Goal: Task Accomplishment & Management: Manage account settings

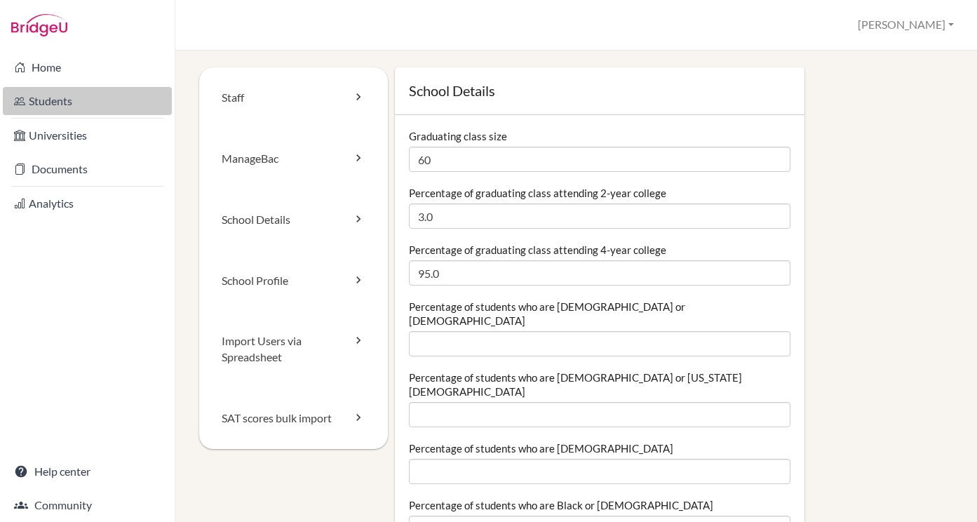
click at [91, 100] on link "Students" at bounding box center [87, 101] width 169 height 28
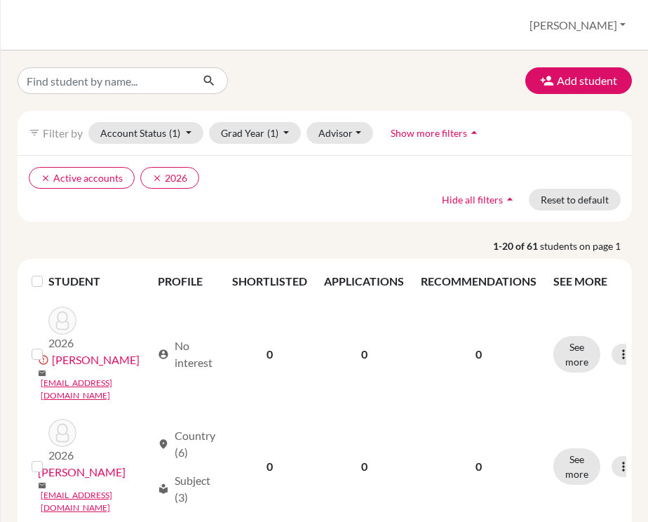
click at [594, 250] on span "students on page 1" at bounding box center [586, 246] width 92 height 15
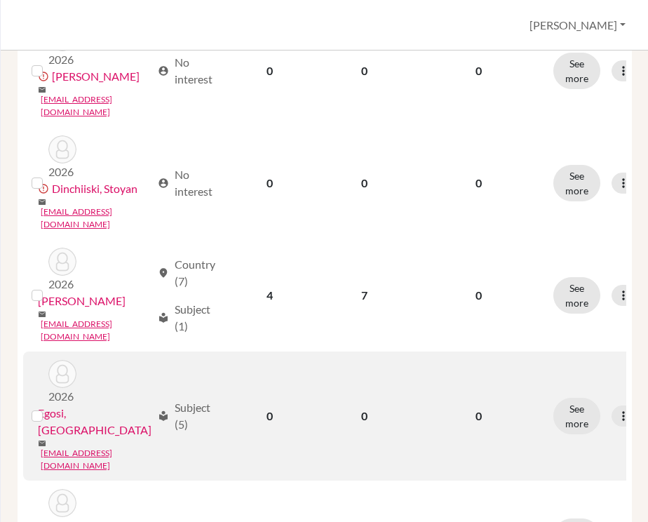
scroll to position [1932, 0]
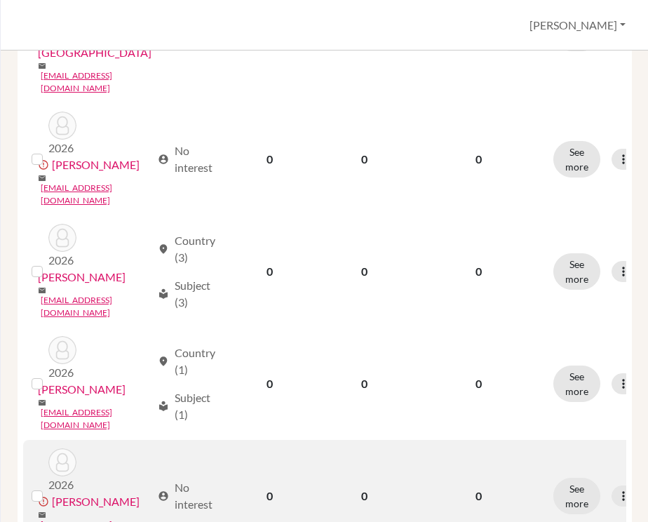
scroll to position [1886, 0]
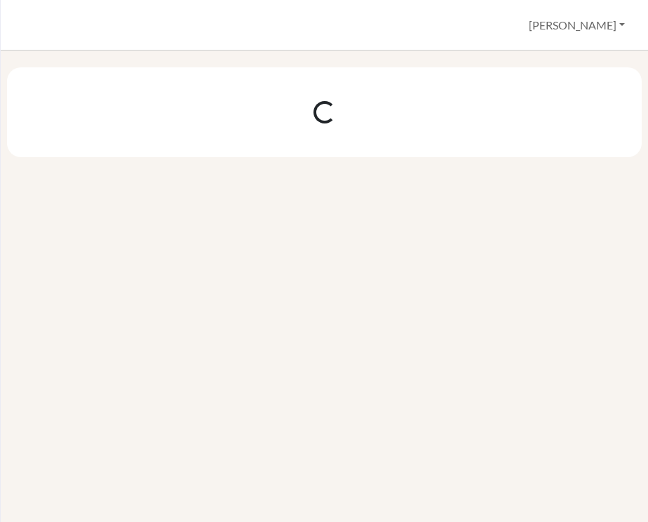
scroll to position [0, 0]
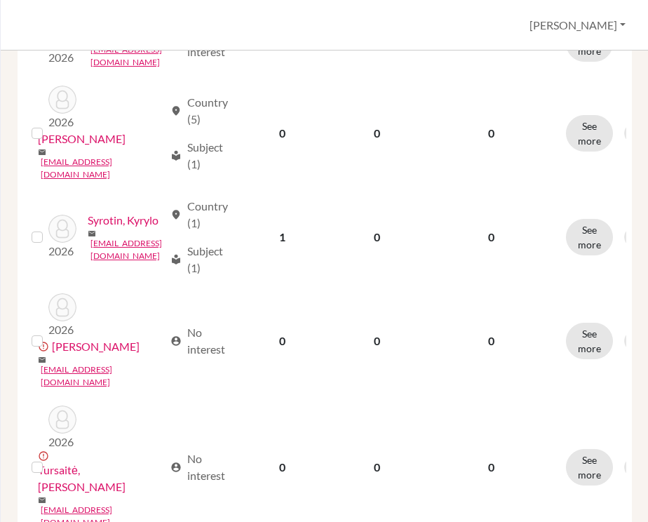
scroll to position [1455, 0]
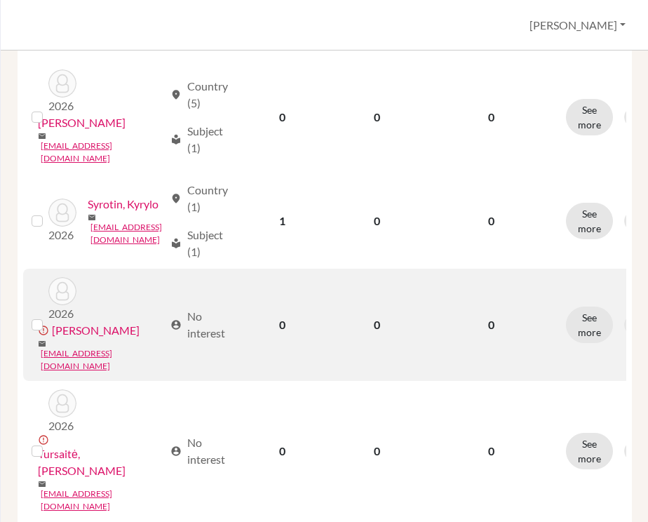
click at [48, 316] on label at bounding box center [48, 316] width 0 height 0
click at [0, 0] on input "checkbox" at bounding box center [0, 0] width 0 height 0
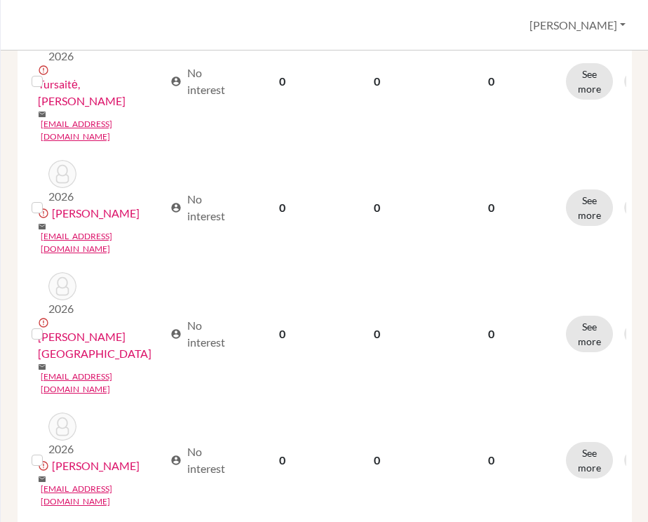
scroll to position [1886, 0]
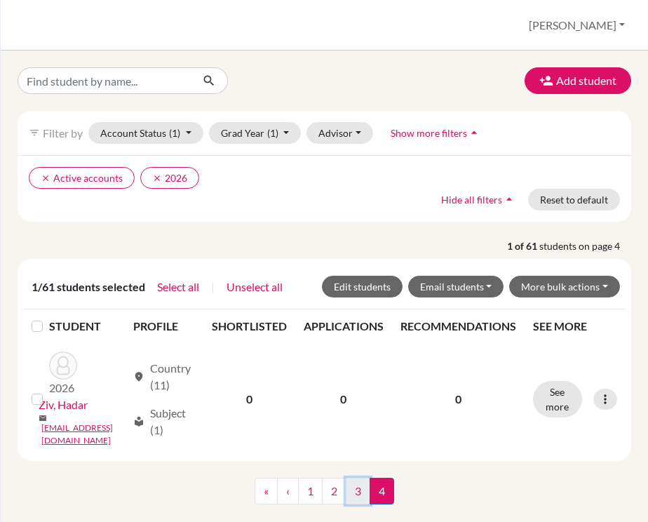
click at [357, 478] on link "3" at bounding box center [358, 491] width 25 height 27
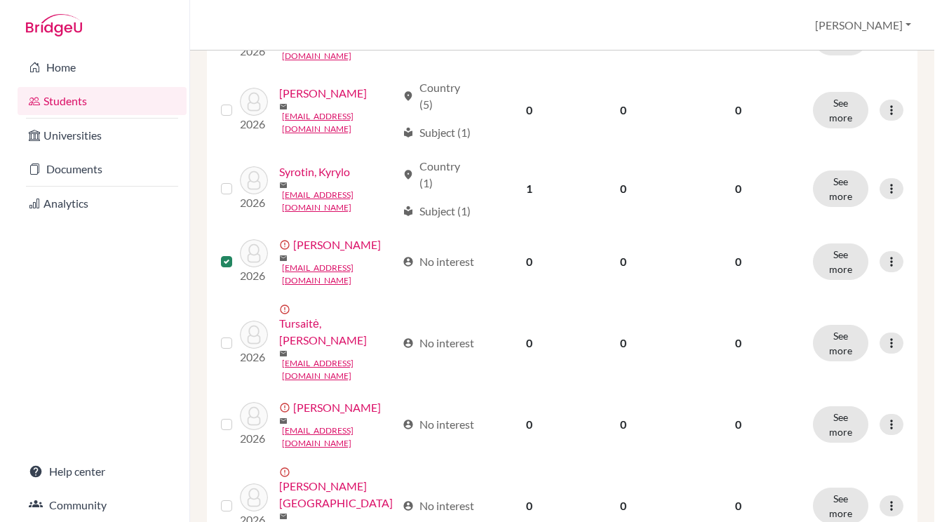
scroll to position [911, 0]
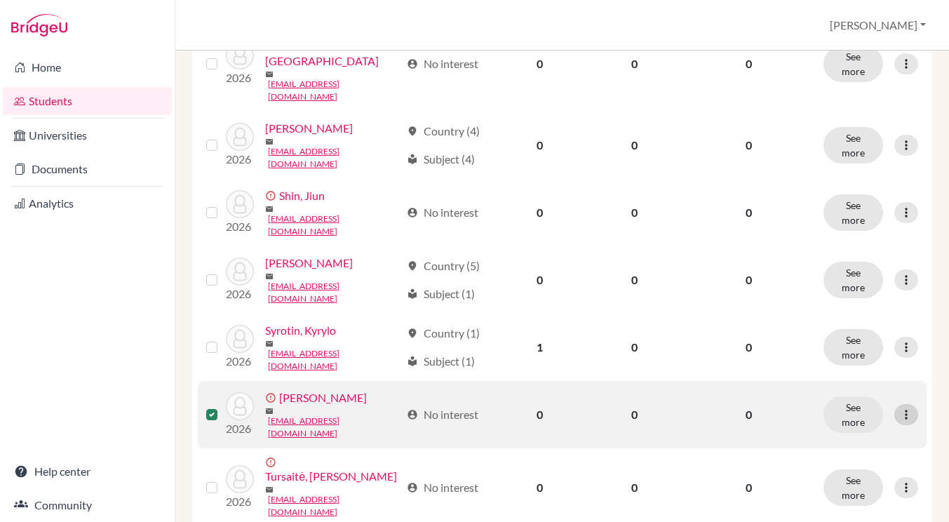
click at [907, 408] on icon at bounding box center [907, 415] width 14 height 14
click at [919, 381] on td "See more Edit student Send Message Resend invite email" at bounding box center [871, 414] width 112 height 67
click at [907, 408] on icon at bounding box center [907, 415] width 14 height 14
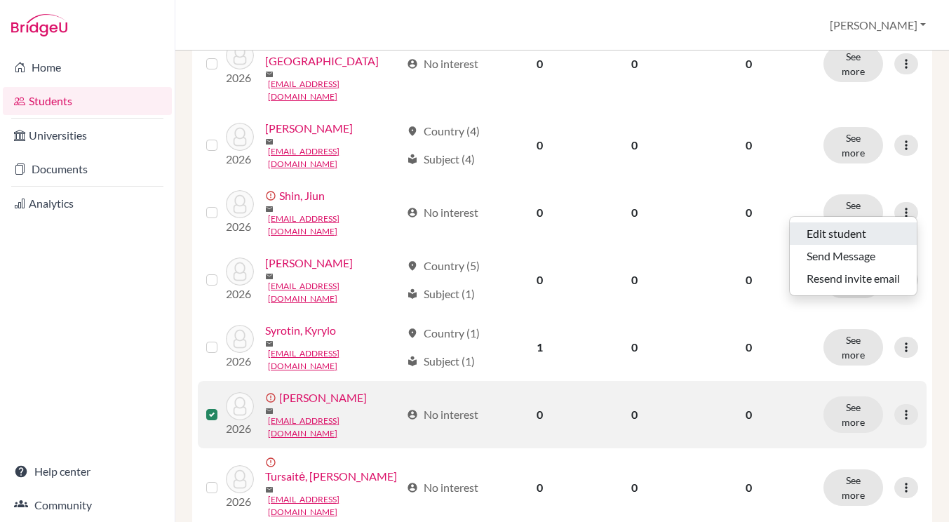
click at [854, 235] on button "Edit student" at bounding box center [853, 233] width 127 height 22
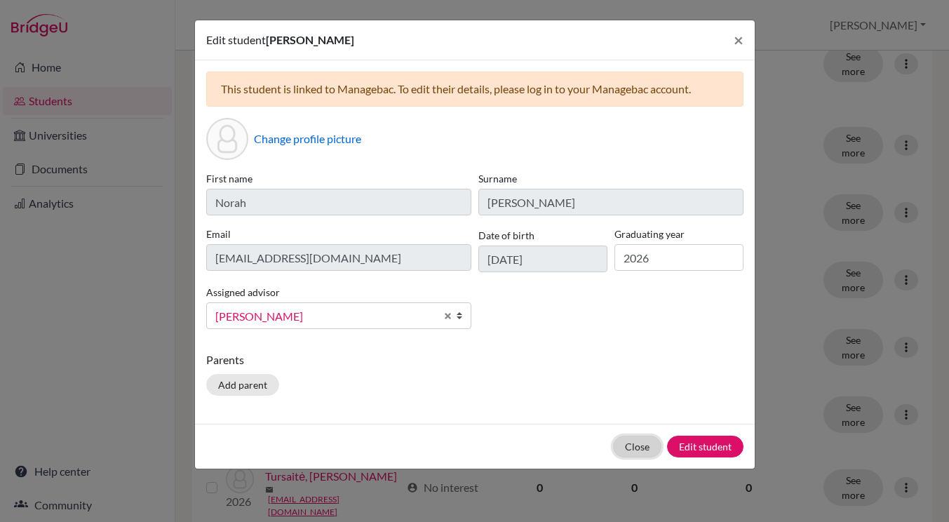
click at [634, 449] on button "Close" at bounding box center [637, 447] width 48 height 22
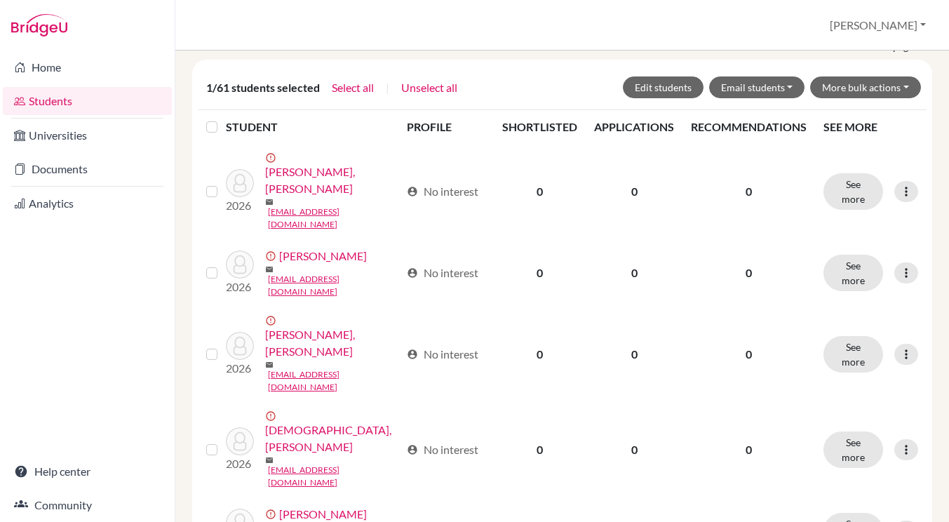
scroll to position [0, 0]
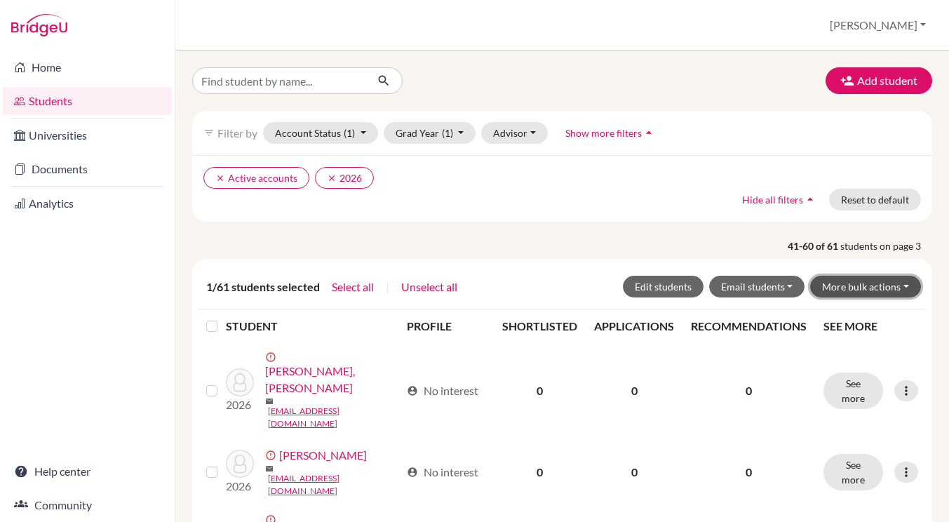
click at [867, 285] on button "More bulk actions" at bounding box center [865, 287] width 111 height 22
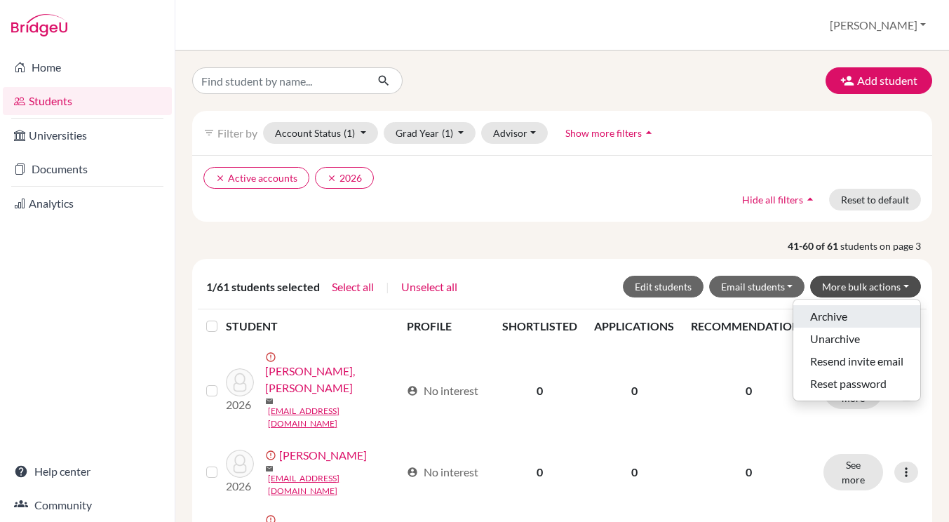
click at [852, 315] on button "Archive" at bounding box center [857, 316] width 127 height 22
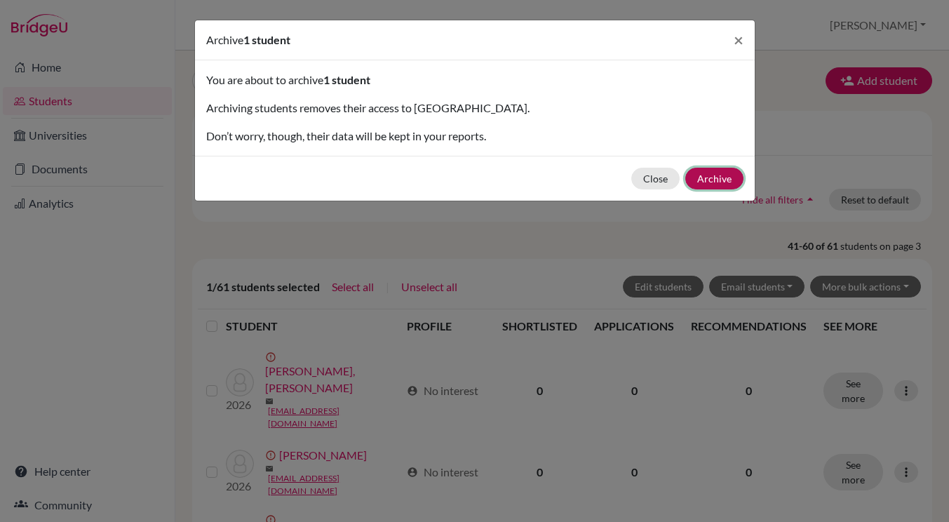
click at [705, 178] on button "Archive" at bounding box center [715, 179] width 58 height 22
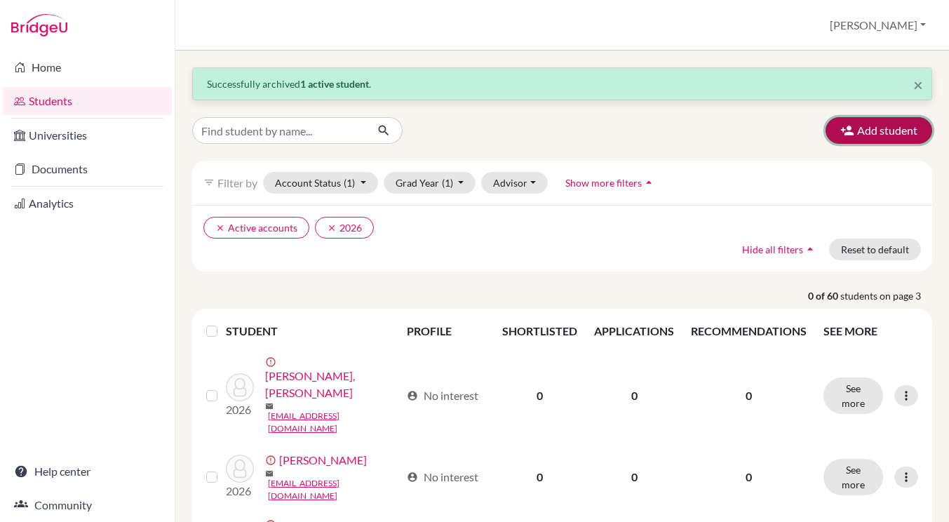
click at [860, 129] on button "Add student" at bounding box center [879, 130] width 107 height 27
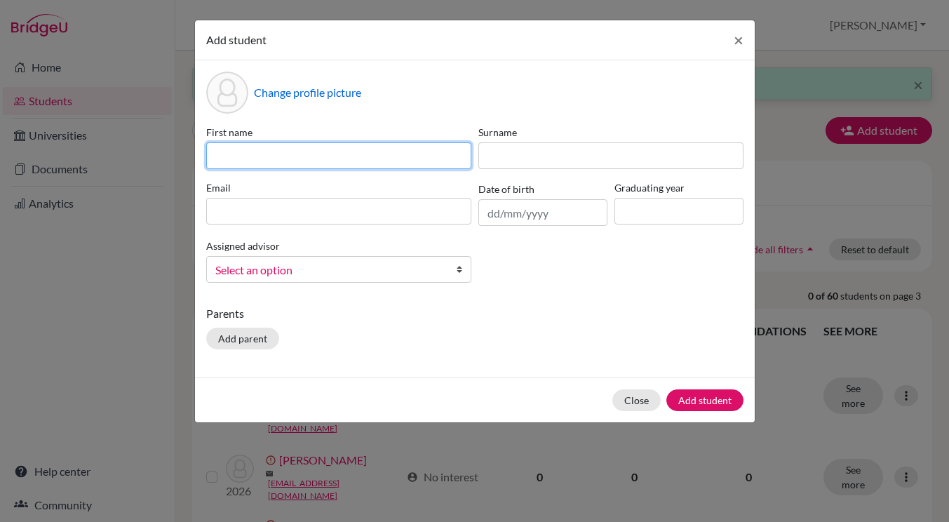
click at [297, 147] on input at bounding box center [338, 155] width 265 height 27
paste input "Sahu, Risi"
drag, startPoint x: 244, startPoint y: 156, endPoint x: 165, endPoint y: 154, distance: 79.3
click at [165, 154] on div "Add student × Change profile picture First name Sahu, Risi Surname Email Date o…" at bounding box center [474, 261] width 949 height 522
type input "Risi"
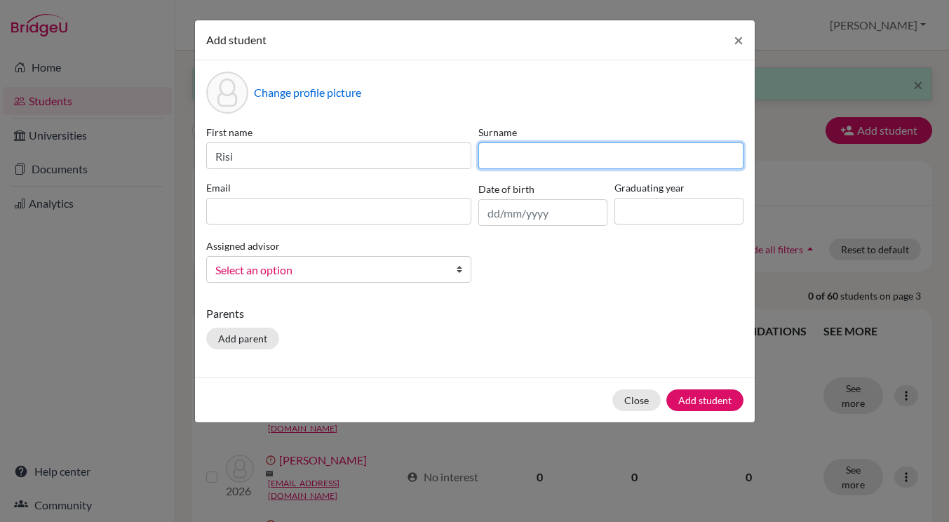
click at [573, 147] on input at bounding box center [611, 155] width 265 height 27
paste input "Sahu, Risi"
drag, startPoint x: 512, startPoint y: 156, endPoint x: 573, endPoint y: 159, distance: 61.8
click at [573, 159] on input "Sahu, Risi" at bounding box center [611, 155] width 265 height 27
type input "Sahu"
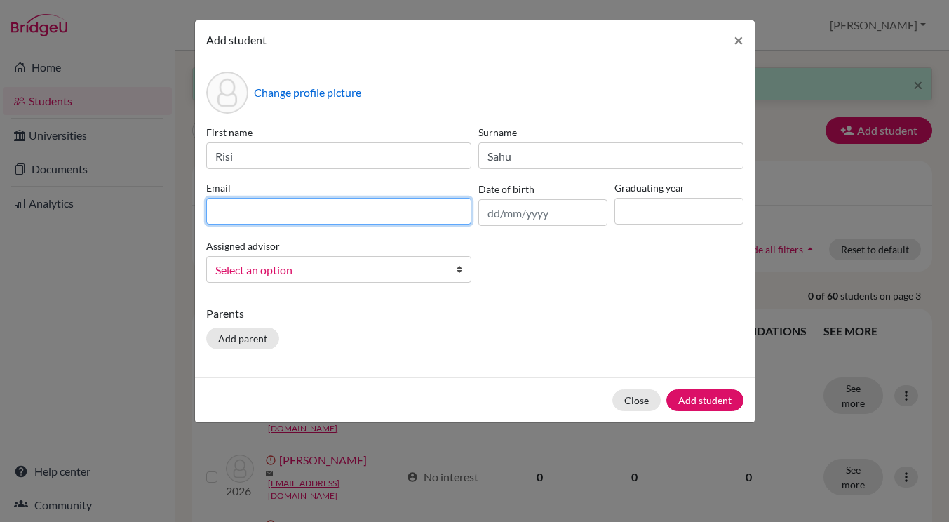
click at [294, 218] on input at bounding box center [338, 211] width 265 height 27
paste input "s2316@aas-sofia.org"
type input "s2316@aas-sofia.org"
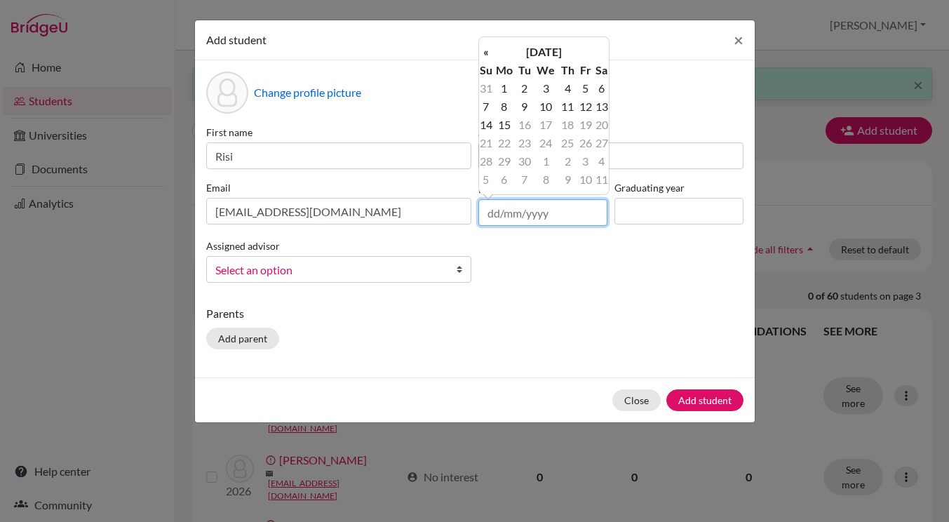
click at [509, 213] on input "text" at bounding box center [543, 212] width 129 height 27
paste input "10/06/2008"
drag, startPoint x: 521, startPoint y: 215, endPoint x: 506, endPoint y: 215, distance: 15.4
click at [506, 215] on input "10/06/2008" at bounding box center [543, 212] width 129 height 27
type input "30/10/2008"
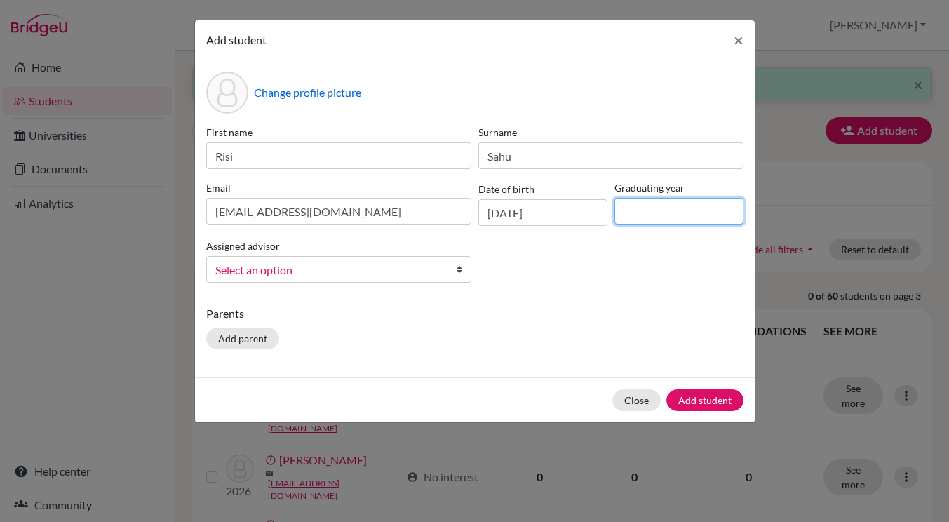
click at [650, 213] on input at bounding box center [679, 211] width 129 height 27
type input "2026"
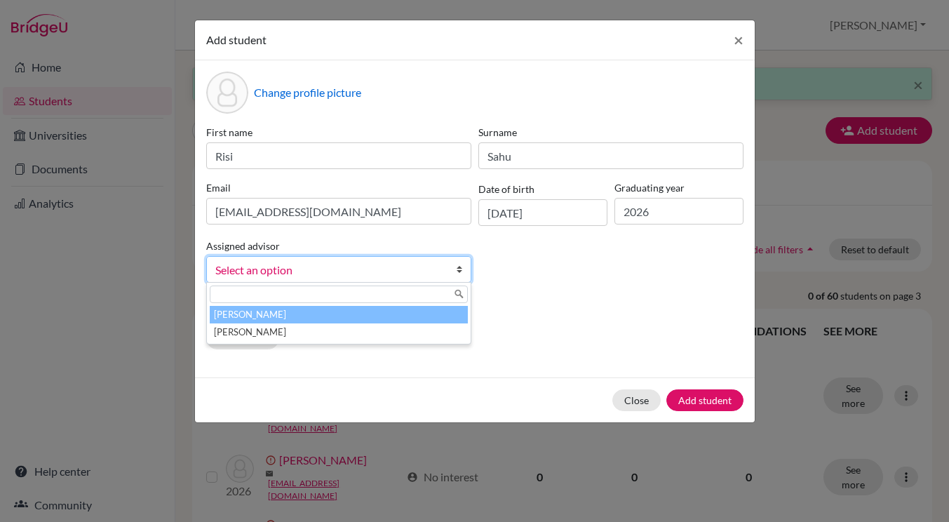
click at [385, 273] on span "Select an option" at bounding box center [329, 270] width 229 height 18
click at [385, 316] on li "Christman, Kelley" at bounding box center [339, 315] width 258 height 18
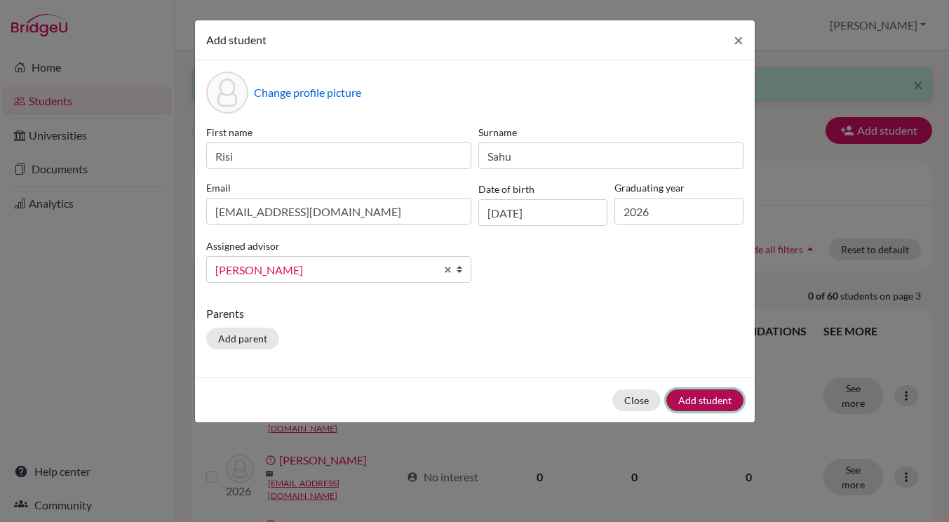
click at [708, 401] on button "Add student" at bounding box center [705, 400] width 77 height 22
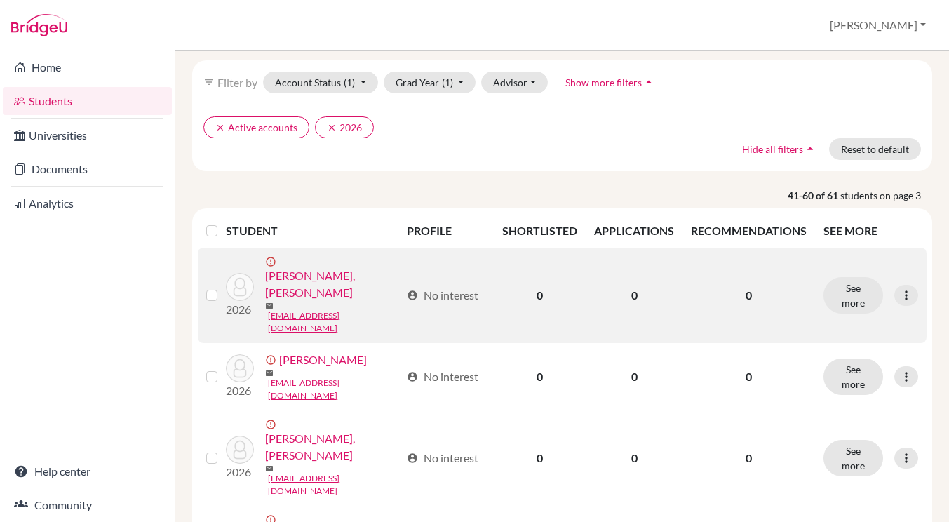
scroll to position [102, 0]
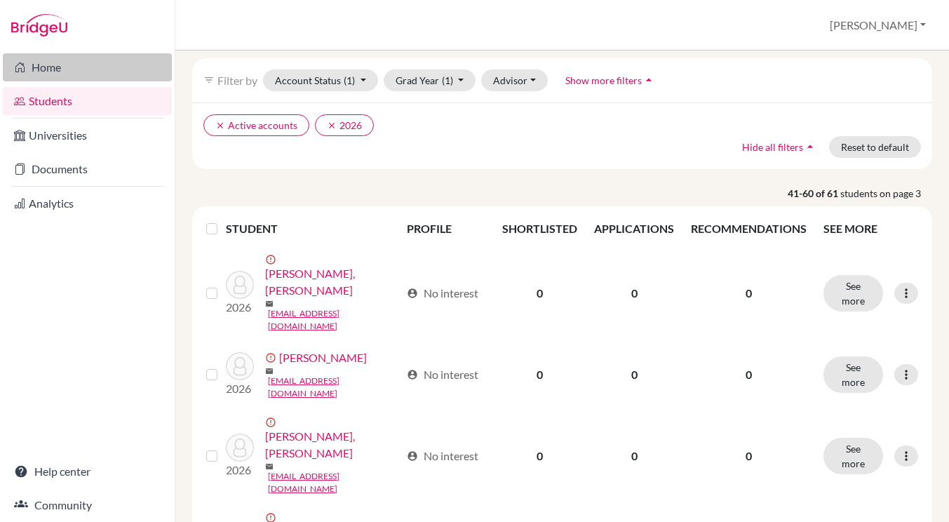
click at [51, 80] on link "Home" at bounding box center [87, 67] width 169 height 28
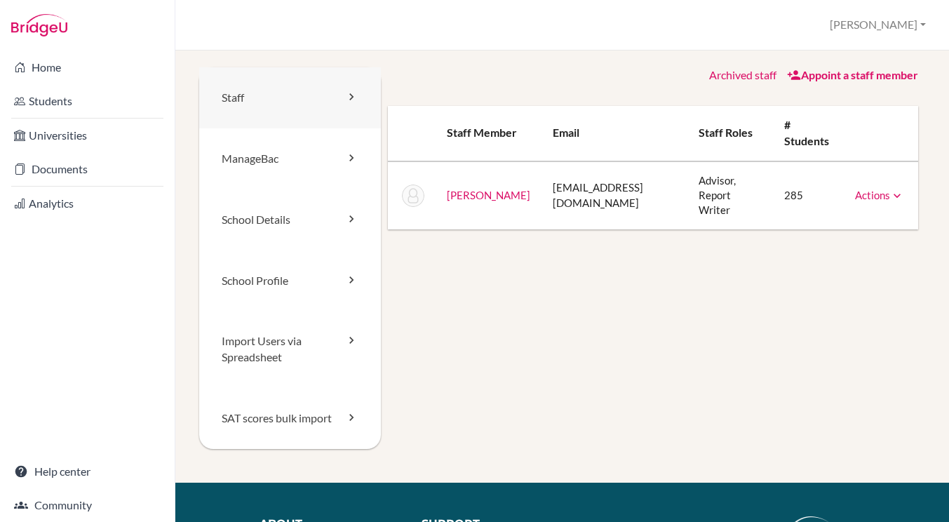
click at [257, 107] on link "Staff" at bounding box center [290, 97] width 182 height 61
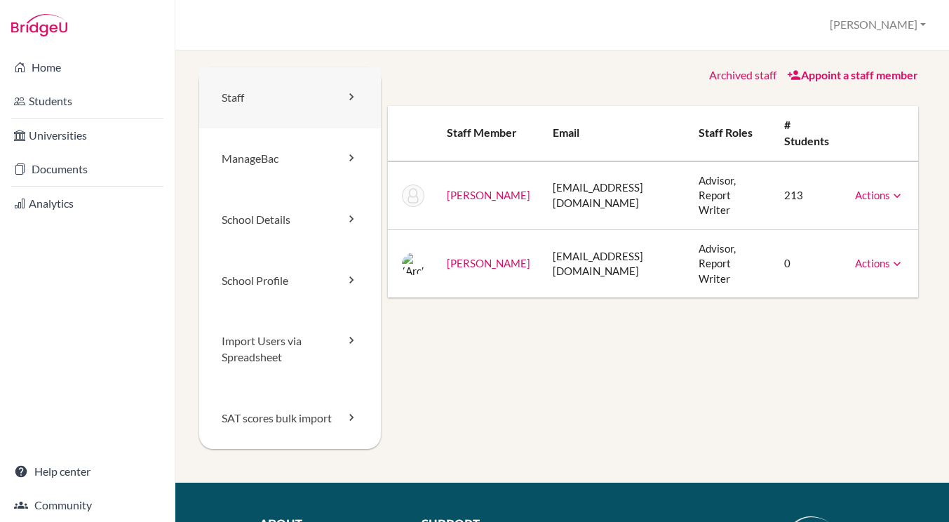
click at [346, 99] on icon at bounding box center [352, 97] width 14 height 14
click at [899, 257] on icon at bounding box center [897, 264] width 14 height 14
click at [893, 189] on icon at bounding box center [897, 196] width 14 height 14
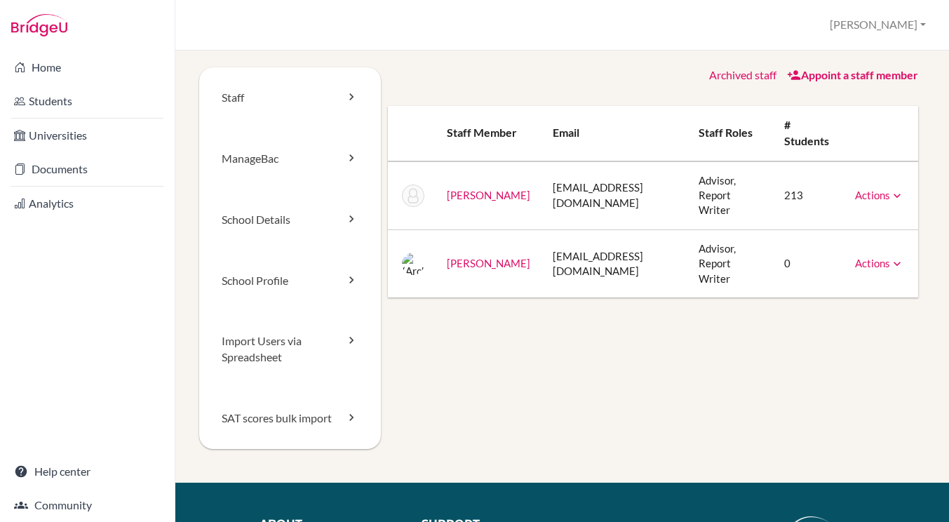
click at [907, 247] on td "Actions Unarchive" at bounding box center [881, 263] width 74 height 68
click at [900, 257] on icon at bounding box center [897, 264] width 14 height 14
click at [320, 223] on link "School Details" at bounding box center [290, 219] width 182 height 61
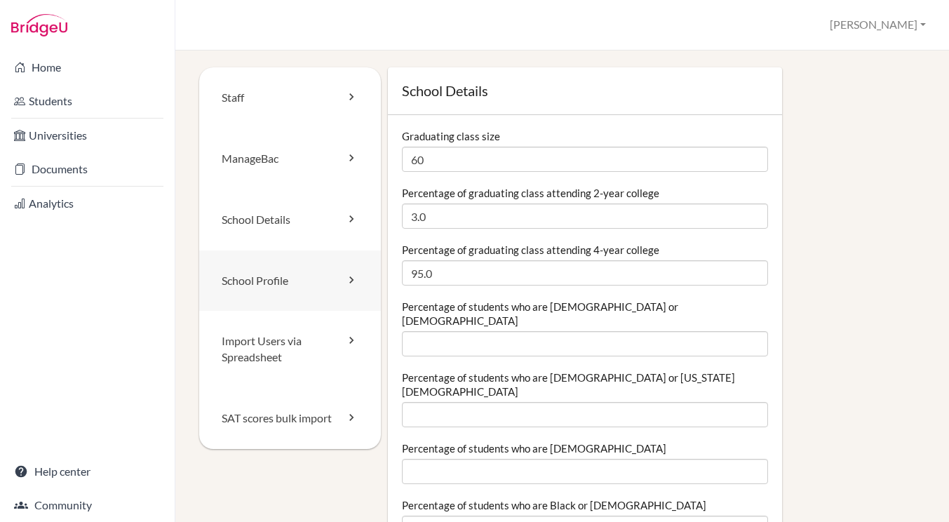
click at [323, 281] on link "School Profile" at bounding box center [290, 281] width 182 height 61
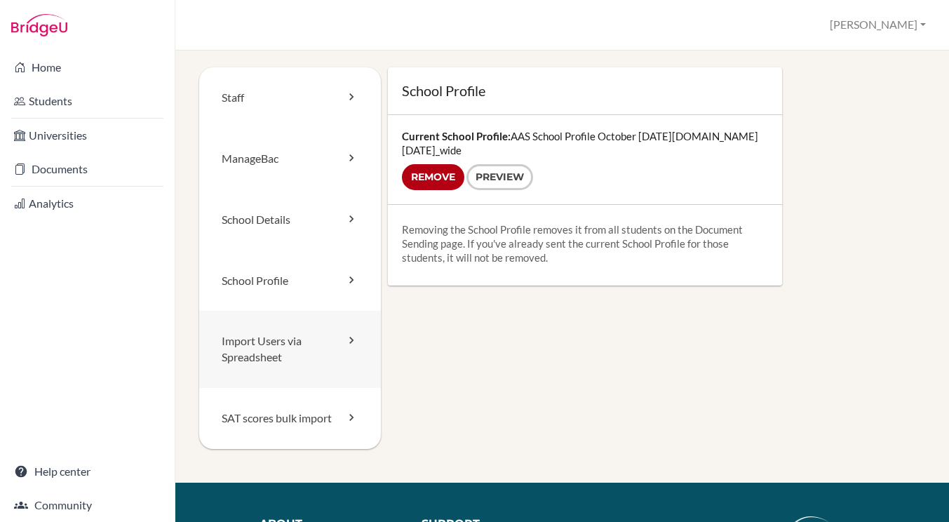
click at [304, 337] on link "Import Users via Spreadsheet" at bounding box center [290, 349] width 182 height 77
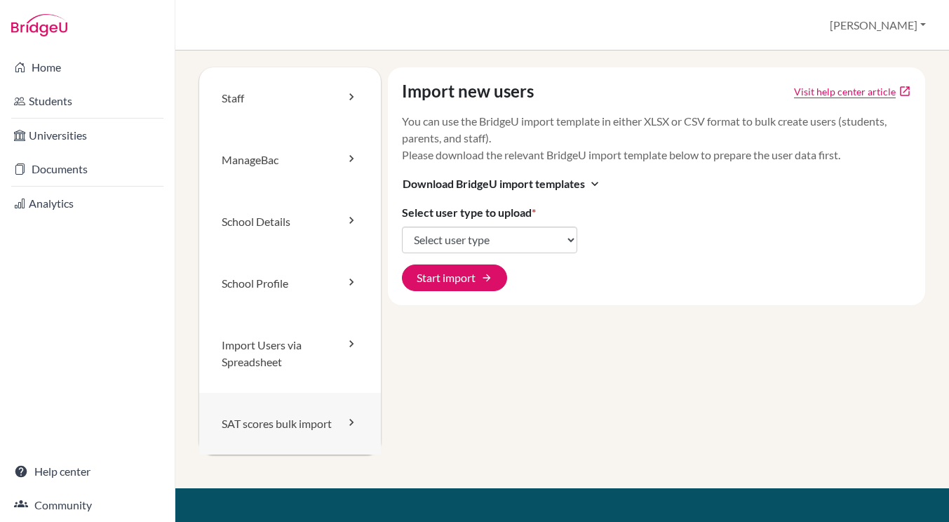
click at [316, 422] on link "SAT scores bulk import" at bounding box center [290, 424] width 182 height 62
click at [249, 98] on link "Staff" at bounding box center [290, 98] width 182 height 62
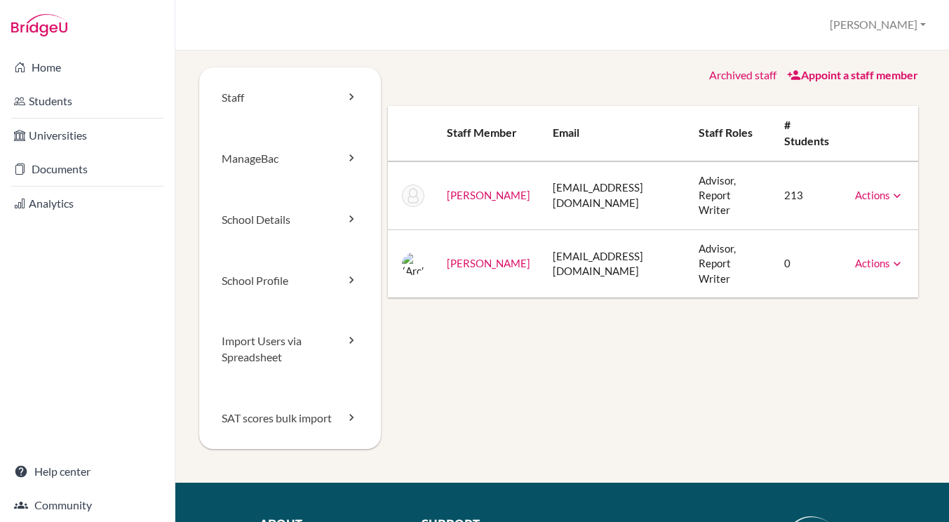
click at [827, 75] on link "Appoint a staff member" at bounding box center [852, 74] width 131 height 13
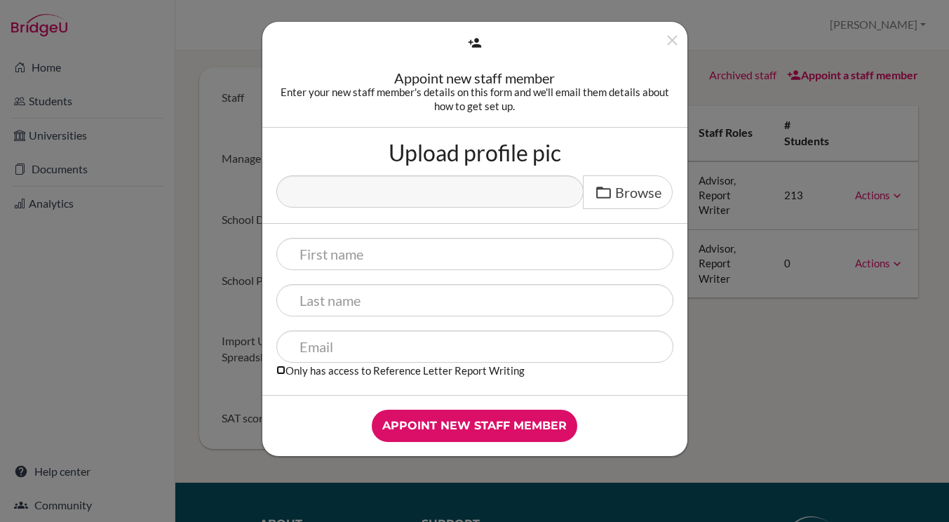
click at [283, 372] on input "Only has access to Reference Letter Report Writing" at bounding box center [280, 370] width 9 height 9
click at [283, 371] on input "Only has access to Reference Letter Report Writing" at bounding box center [280, 370] width 9 height 9
checkbox input "false"
click at [674, 40] on icon "Close" at bounding box center [673, 41] width 18 height 18
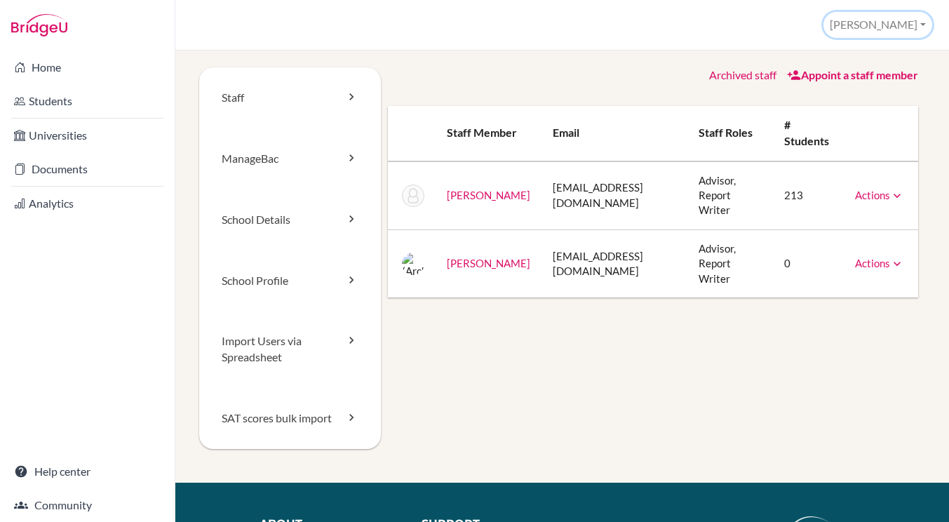
click at [917, 25] on button "[PERSON_NAME]" at bounding box center [878, 25] width 109 height 26
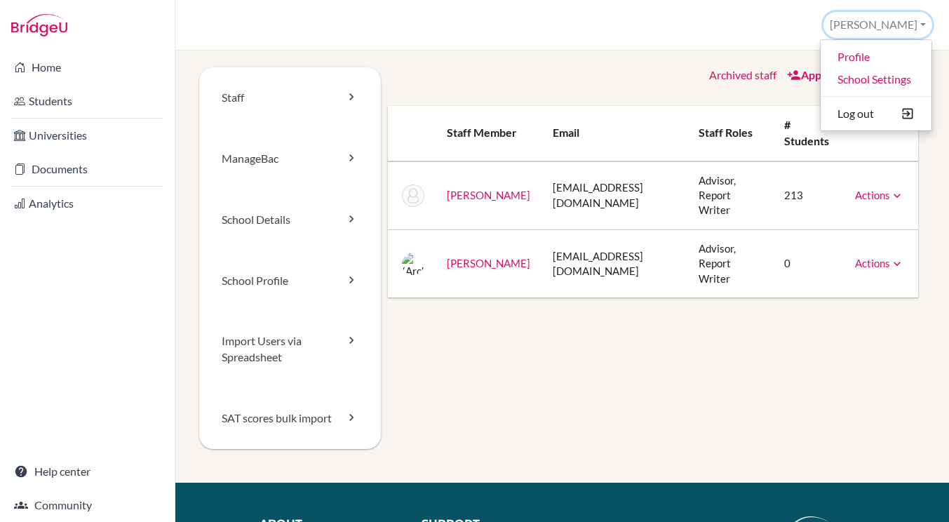
click at [917, 25] on button "[PERSON_NAME]" at bounding box center [878, 25] width 109 height 26
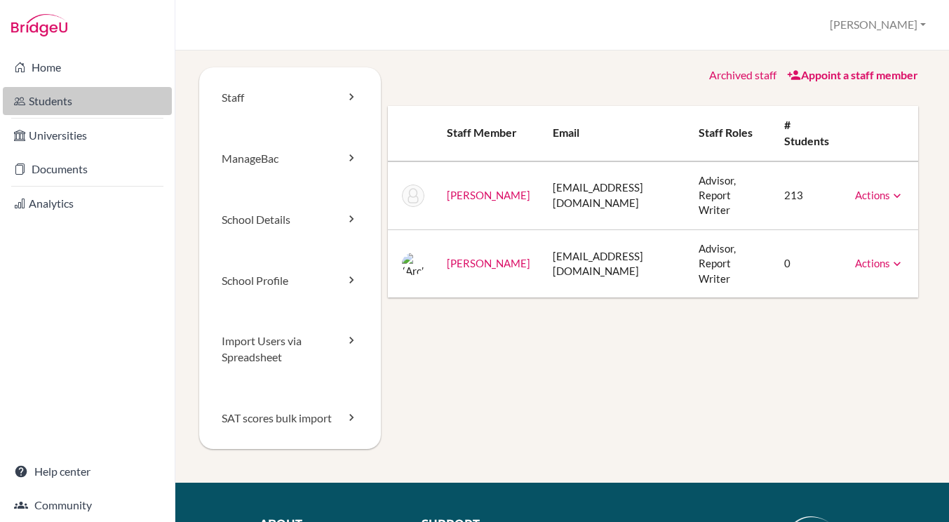
click at [43, 100] on link "Students" at bounding box center [87, 101] width 169 height 28
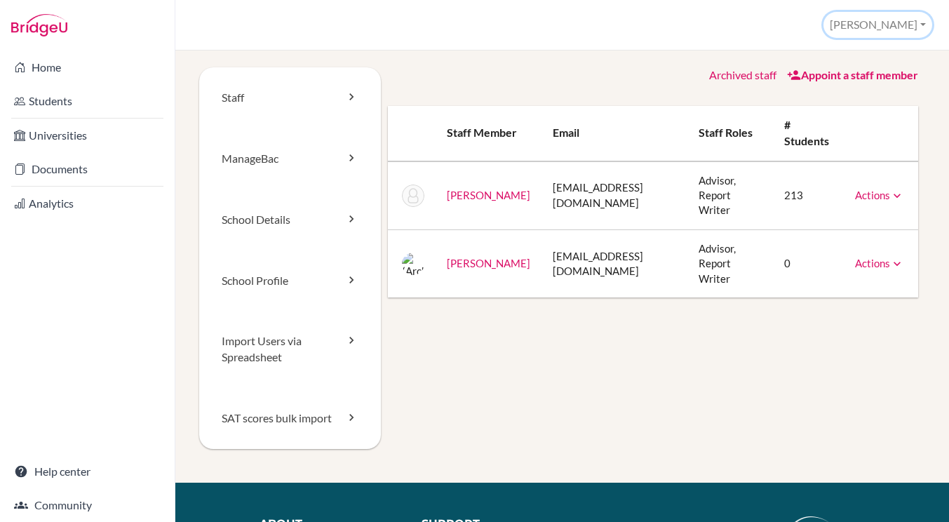
click at [914, 27] on button "[PERSON_NAME]" at bounding box center [878, 25] width 109 height 26
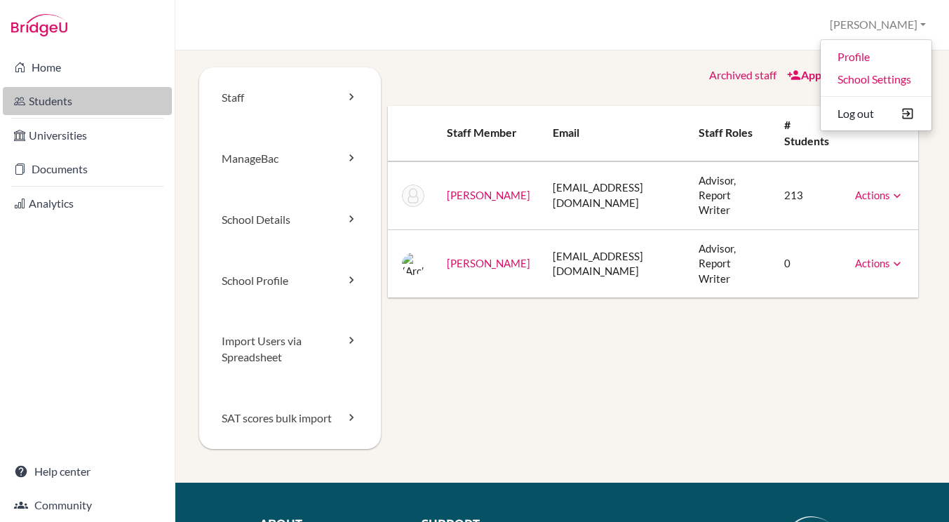
click at [58, 112] on link "Students" at bounding box center [87, 101] width 169 height 28
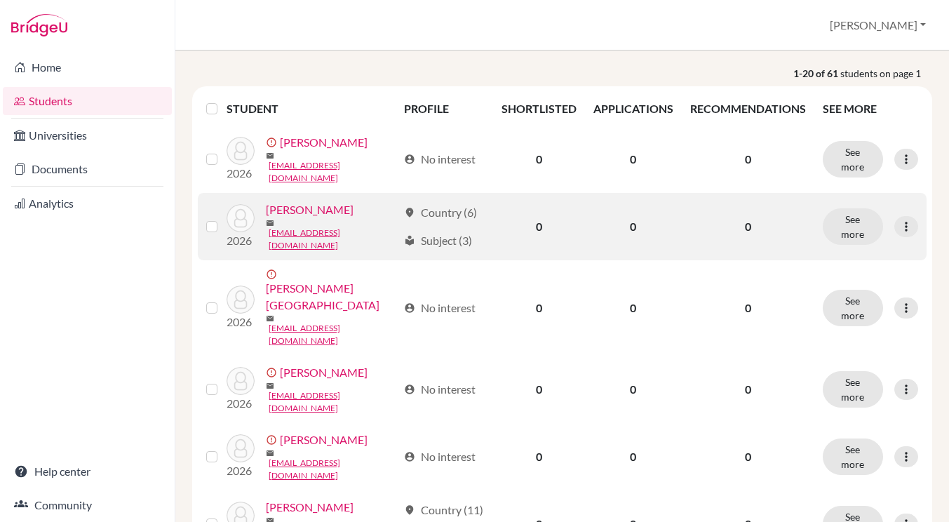
scroll to position [159, 0]
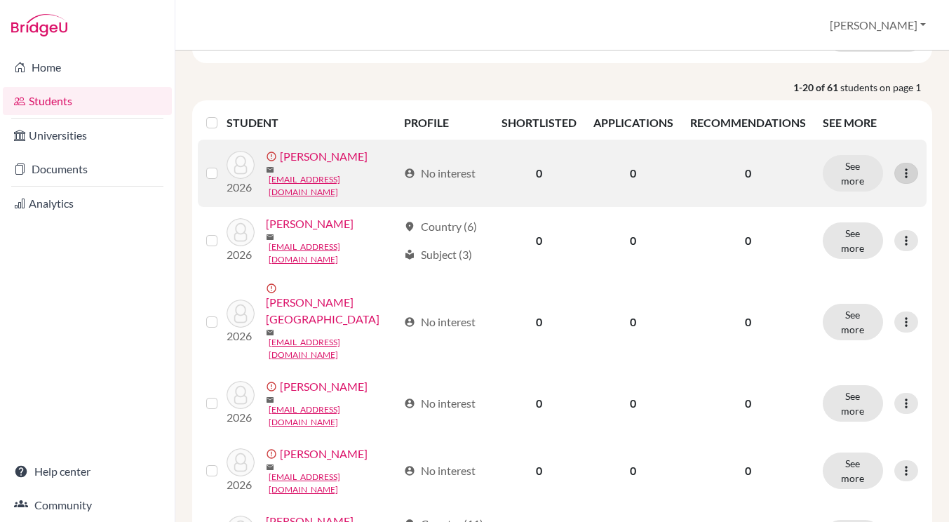
click at [907, 175] on icon at bounding box center [907, 173] width 14 height 14
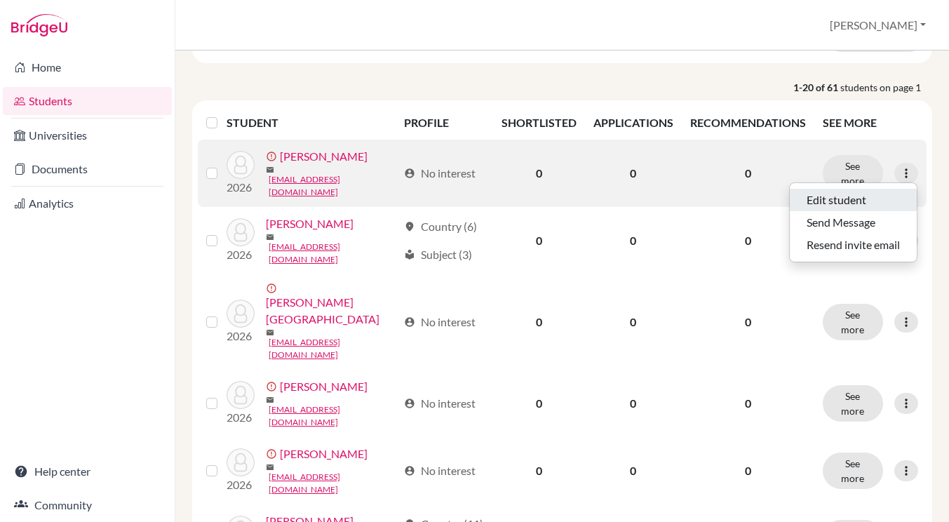
click at [866, 194] on button "Edit student" at bounding box center [853, 200] width 127 height 22
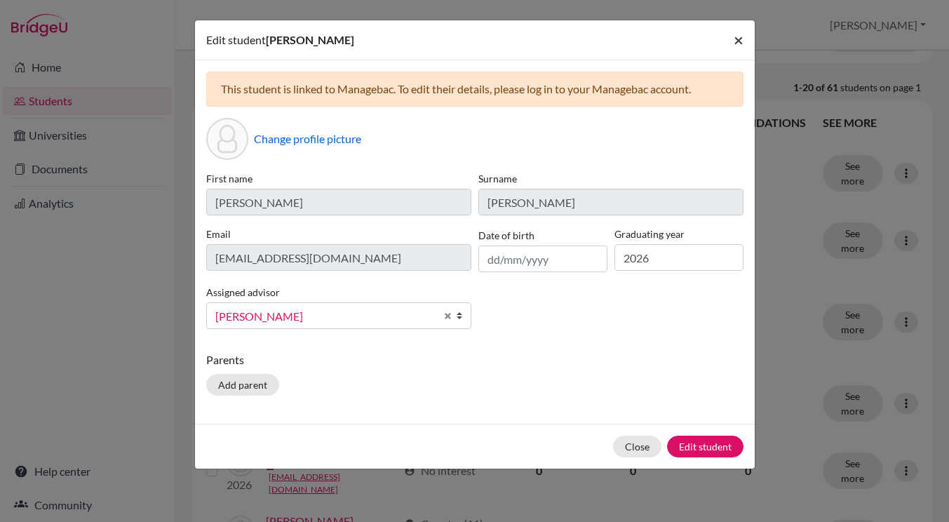
click at [741, 39] on span "×" at bounding box center [739, 39] width 10 height 20
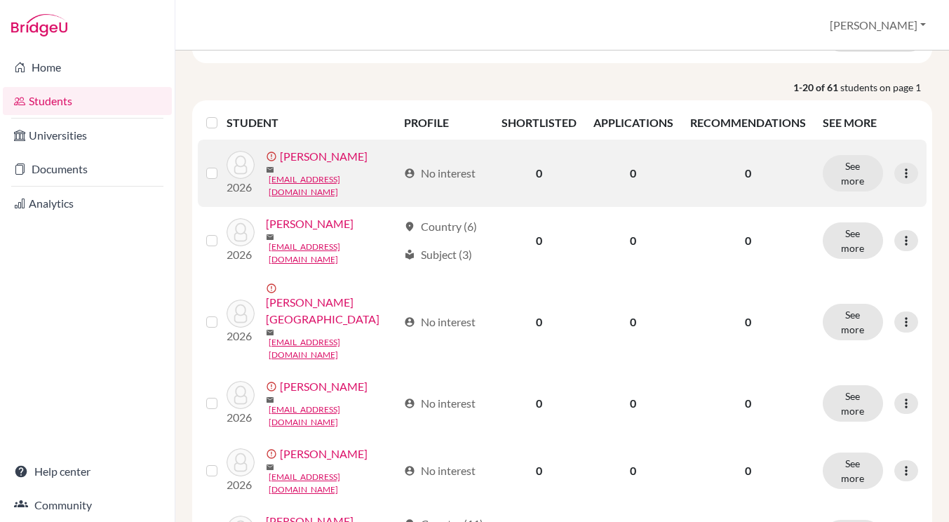
click at [319, 165] on link "Abadjiev, Stefan" at bounding box center [324, 156] width 88 height 17
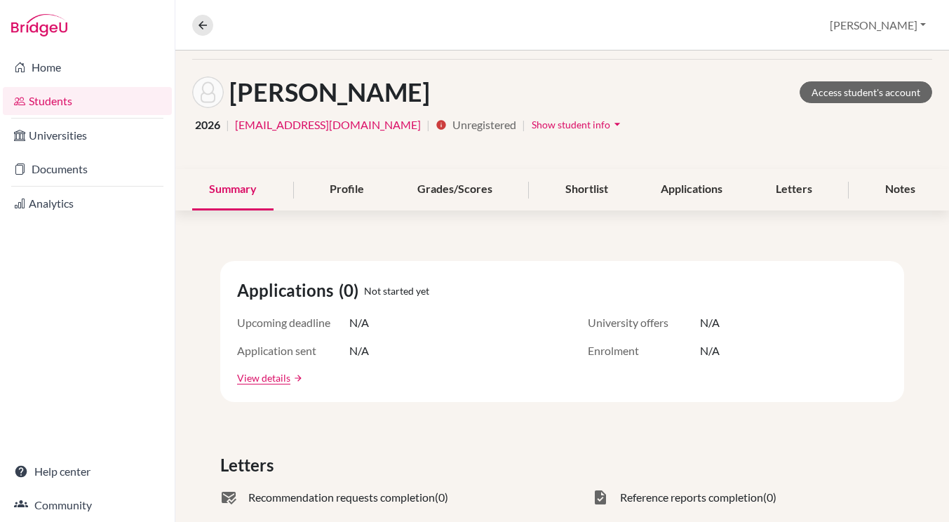
scroll to position [55, 0]
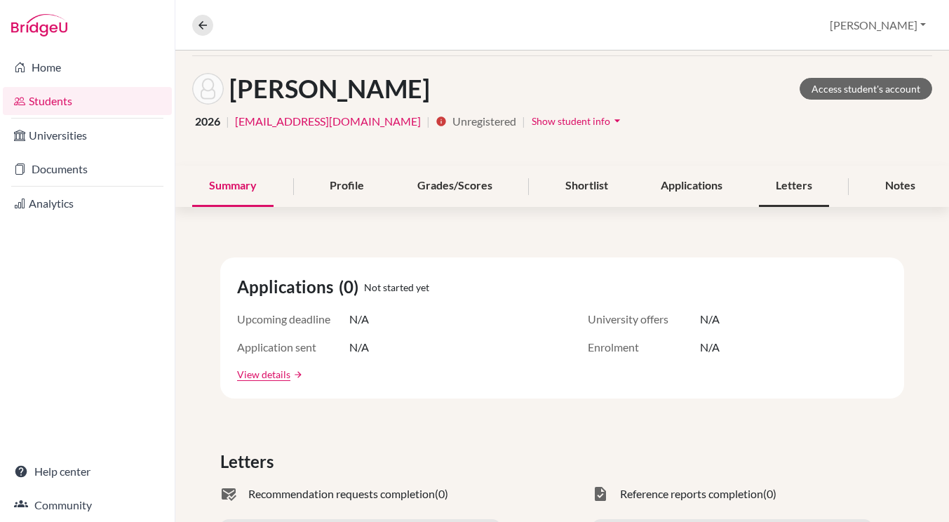
click at [802, 182] on div "Letters" at bounding box center [794, 186] width 70 height 41
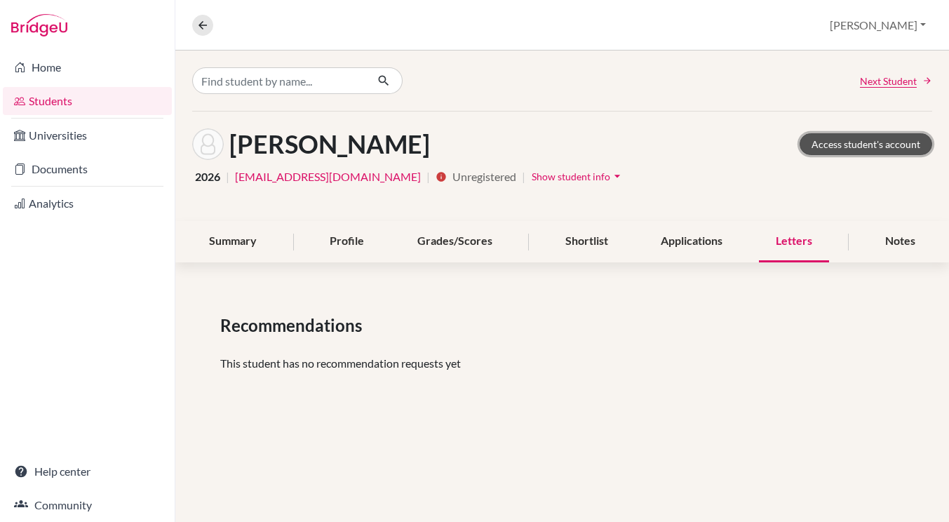
click at [869, 149] on link "Access student's account" at bounding box center [866, 144] width 133 height 22
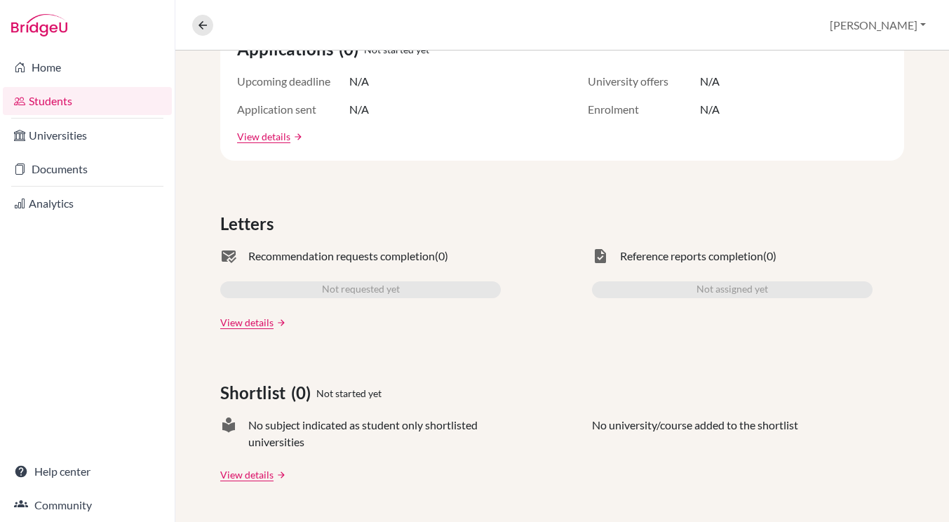
scroll to position [298, 0]
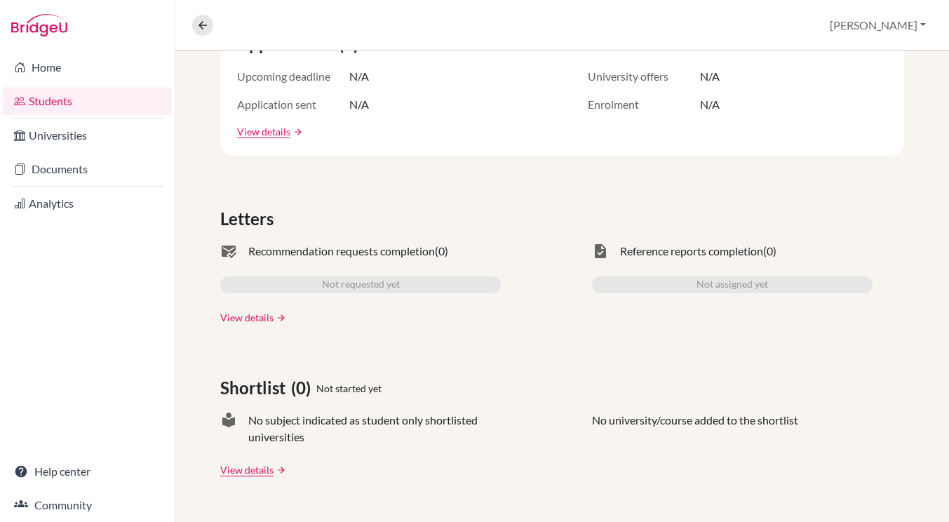
click at [260, 319] on link "View details" at bounding box center [246, 317] width 53 height 15
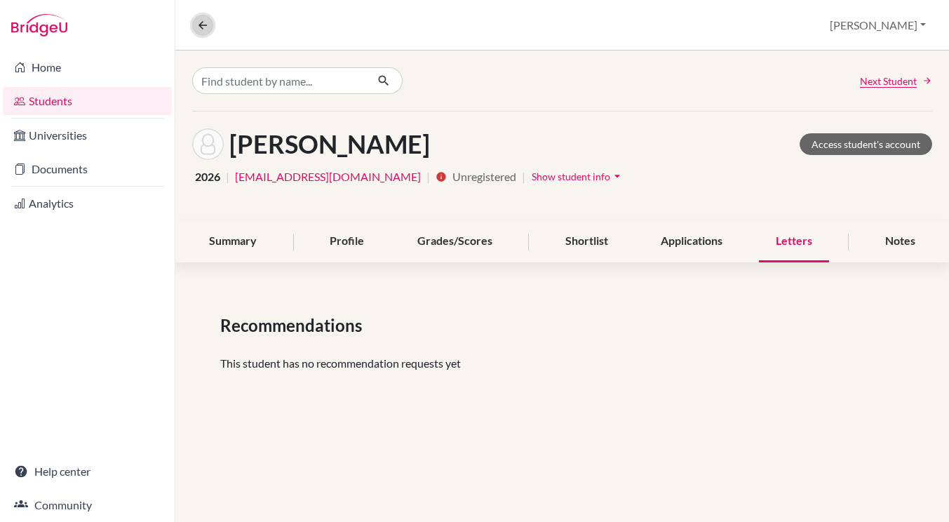
click at [207, 32] on button at bounding box center [202, 25] width 21 height 21
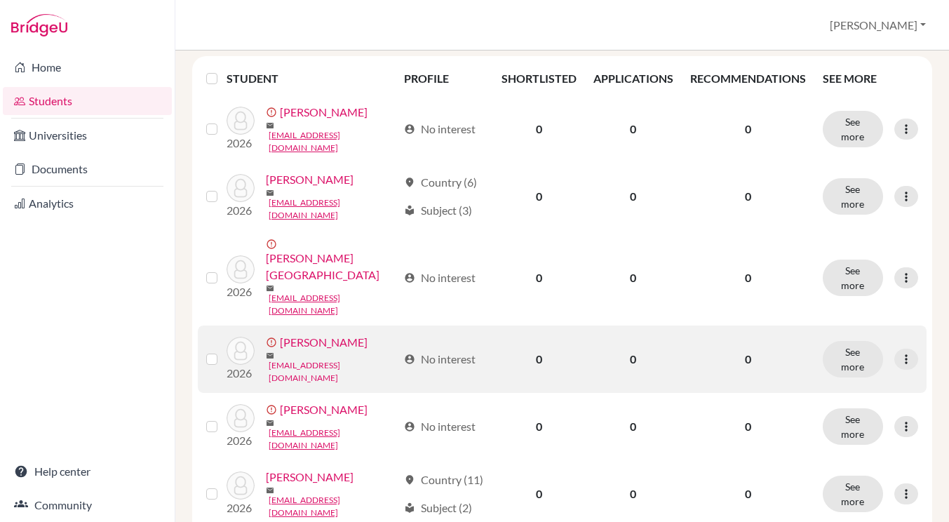
scroll to position [209, 0]
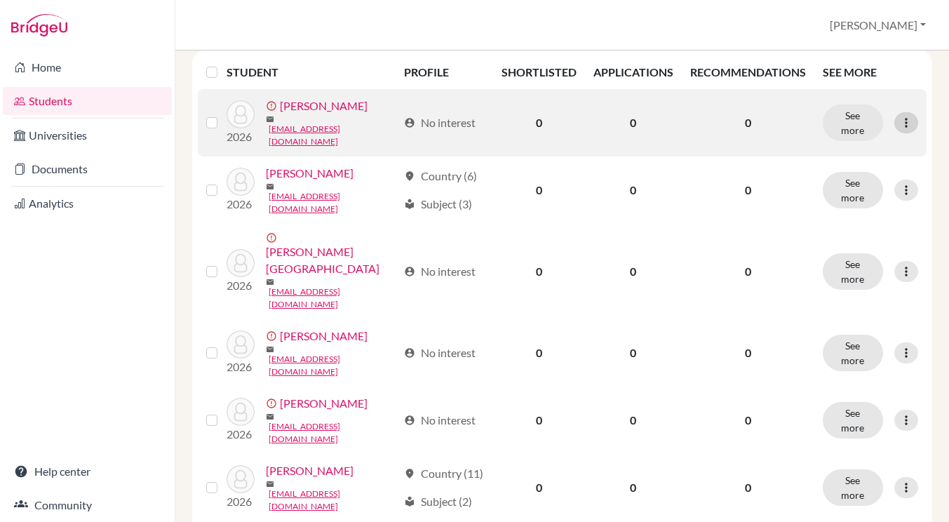
click at [905, 119] on icon at bounding box center [907, 123] width 14 height 14
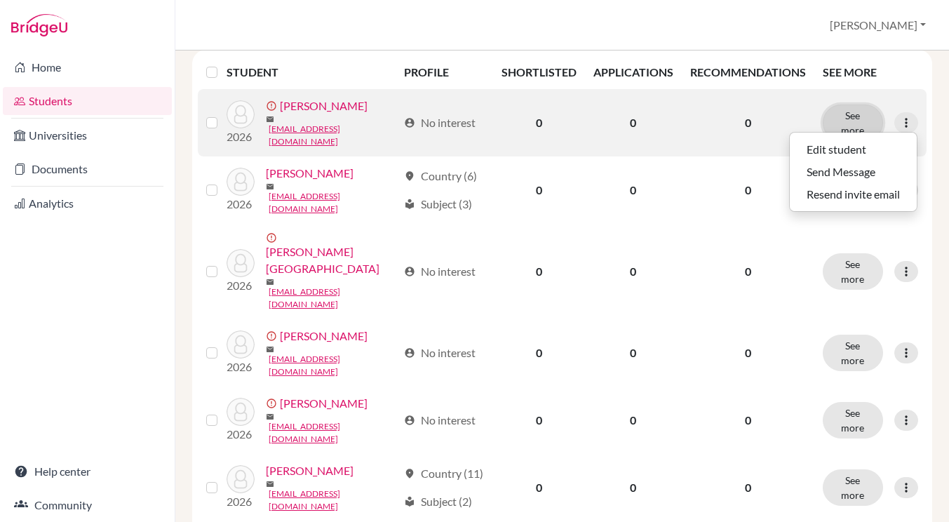
click at [863, 117] on button "See more" at bounding box center [853, 123] width 60 height 36
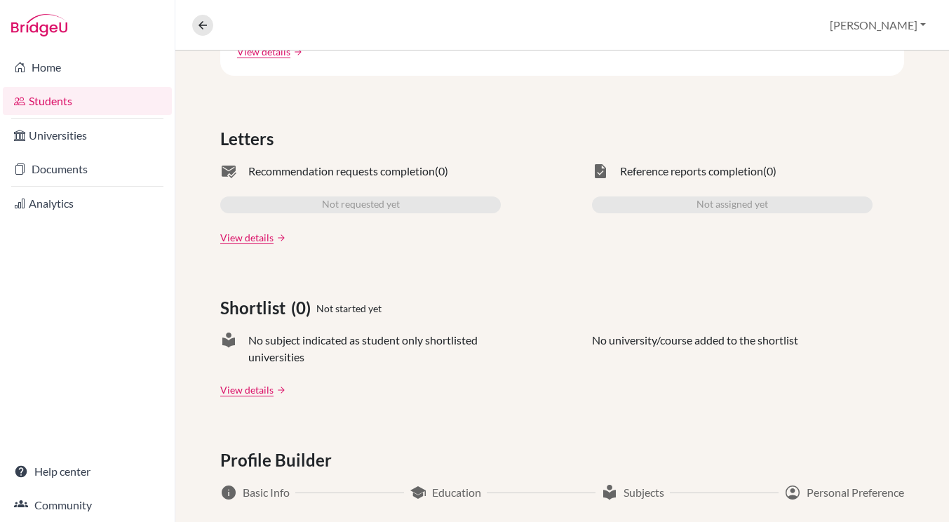
scroll to position [307, 0]
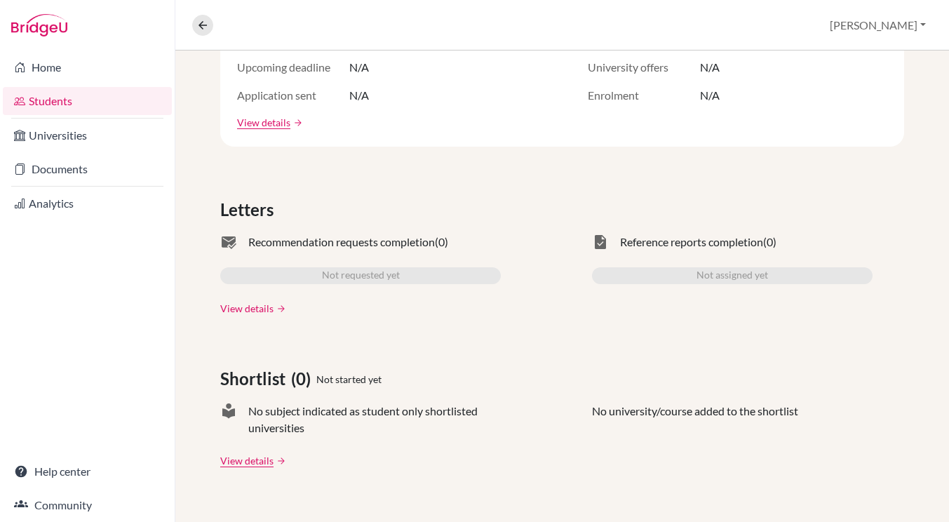
click at [246, 303] on link "View details" at bounding box center [246, 308] width 53 height 15
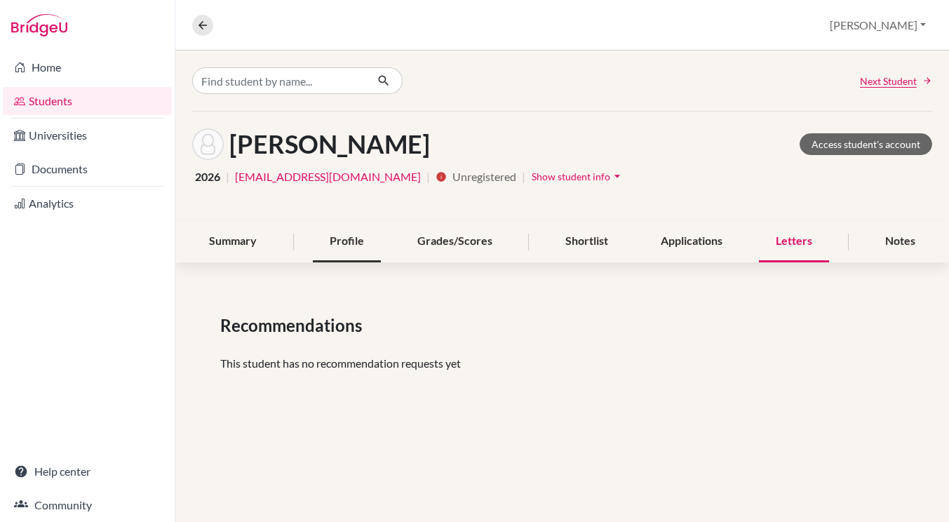
click at [345, 233] on div "Profile" at bounding box center [347, 241] width 68 height 41
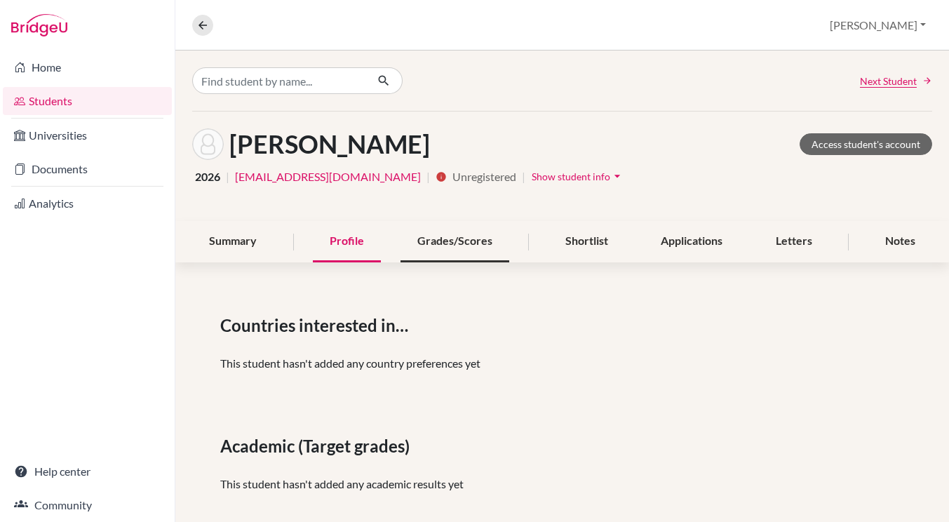
click at [463, 236] on div "Grades/Scores" at bounding box center [455, 241] width 109 height 41
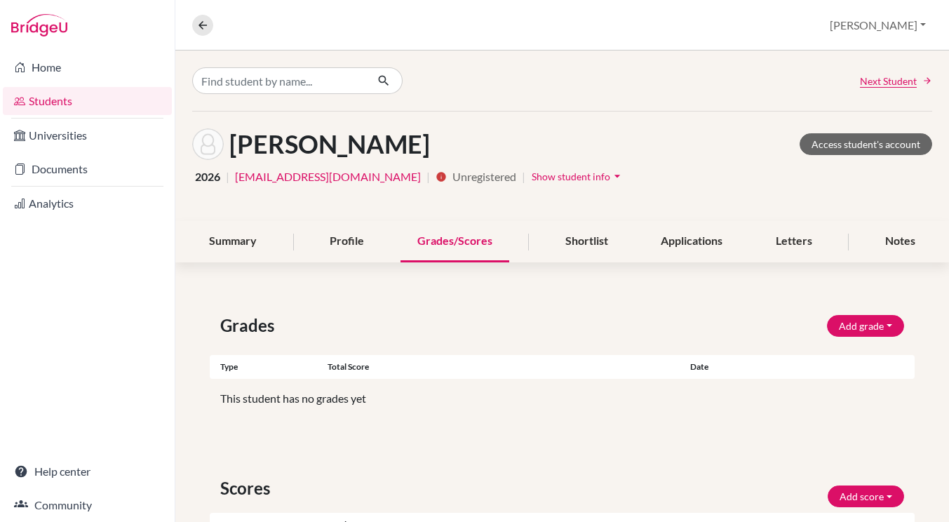
click at [532, 177] on span "Show student info" at bounding box center [571, 177] width 79 height 12
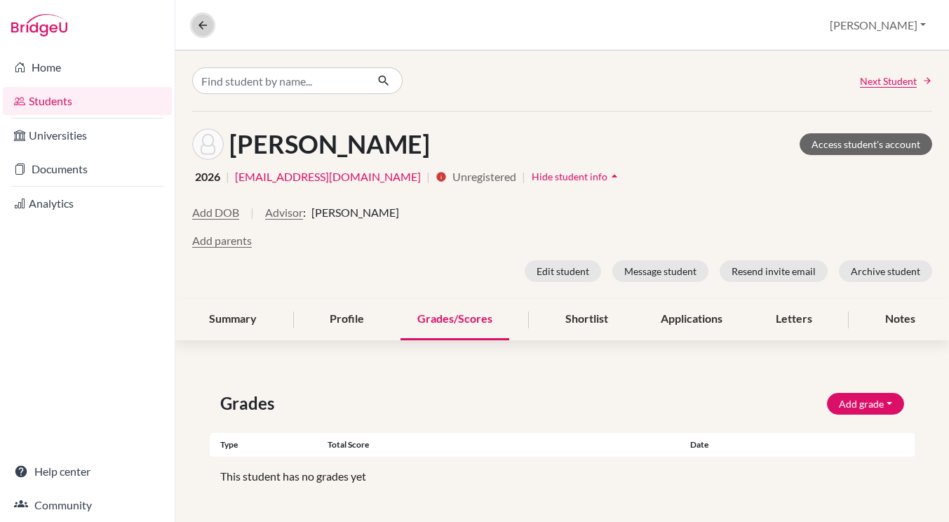
click at [201, 29] on icon at bounding box center [202, 25] width 13 height 13
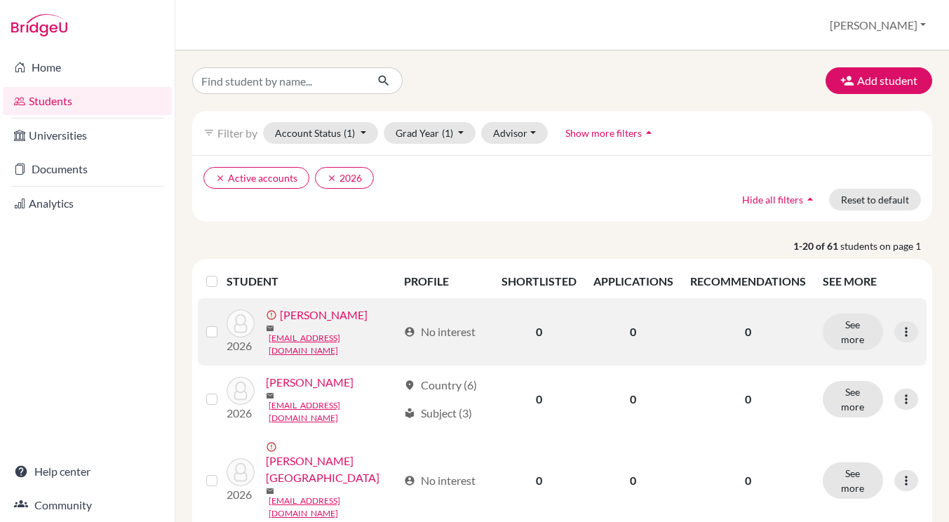
scroll to position [17, 0]
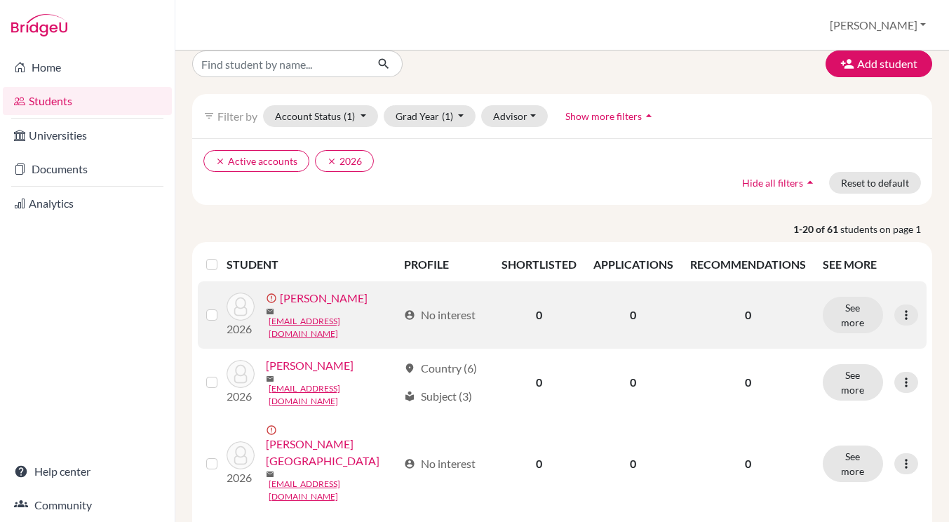
click at [744, 314] on p "0" at bounding box center [748, 315] width 116 height 17
click at [903, 316] on icon at bounding box center [907, 315] width 14 height 14
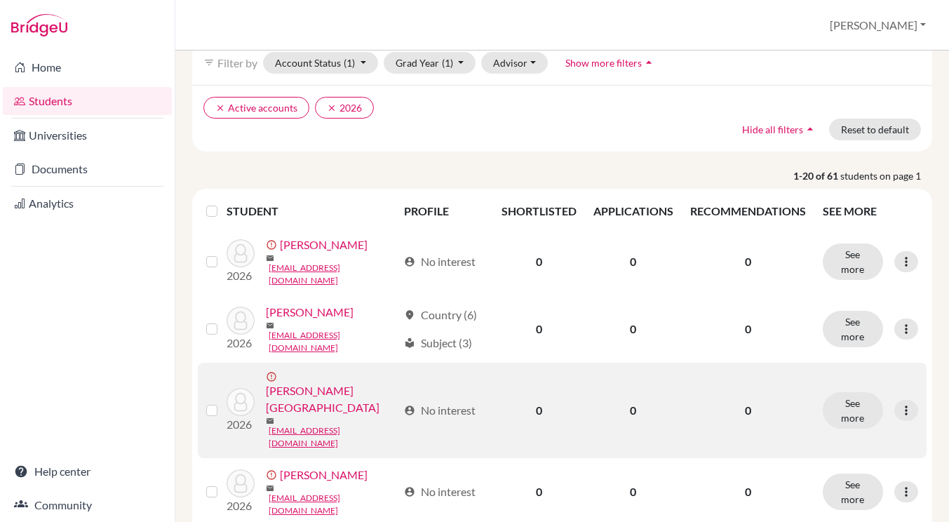
scroll to position [0, 0]
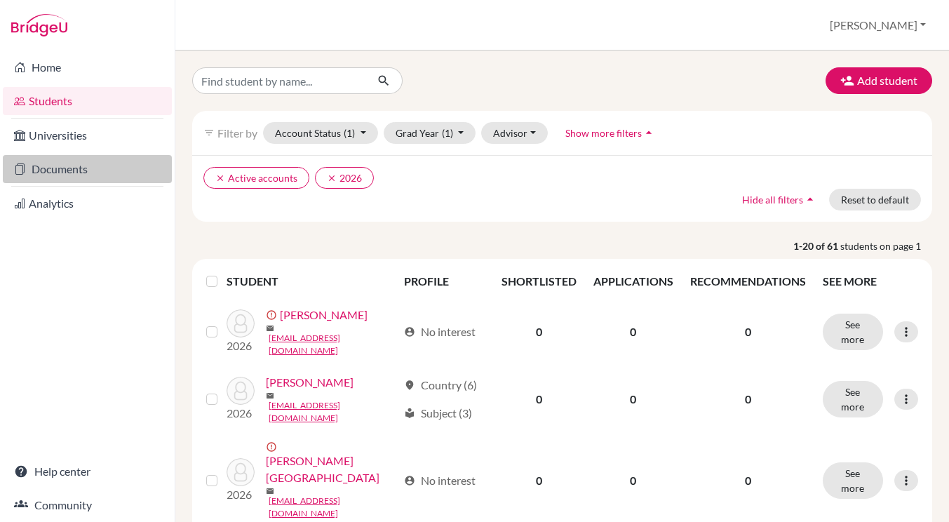
click at [48, 163] on link "Documents" at bounding box center [87, 169] width 169 height 28
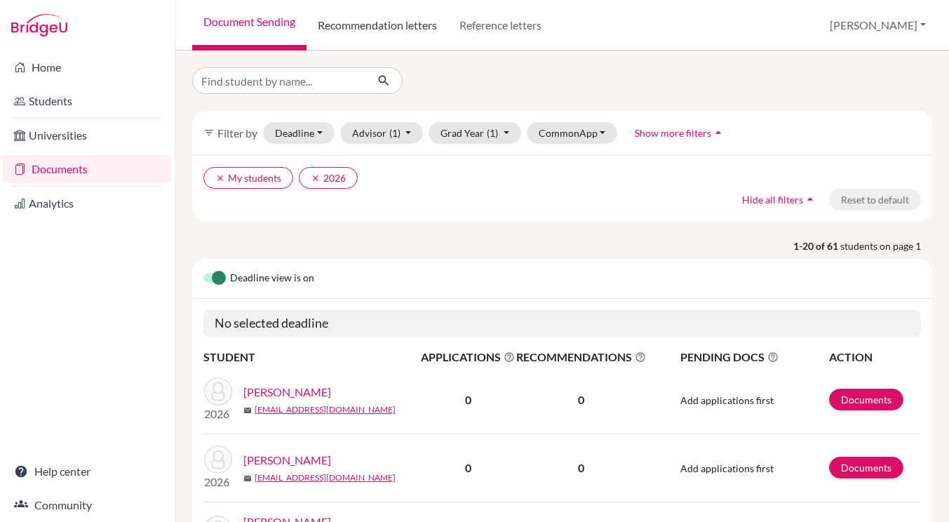
click at [411, 23] on link "Recommendation letters" at bounding box center [378, 25] width 142 height 51
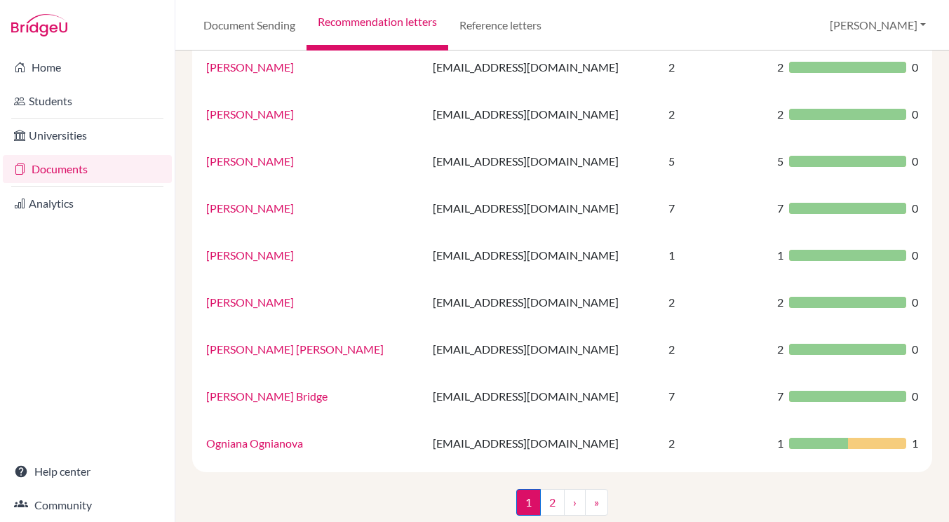
scroll to position [927, 0]
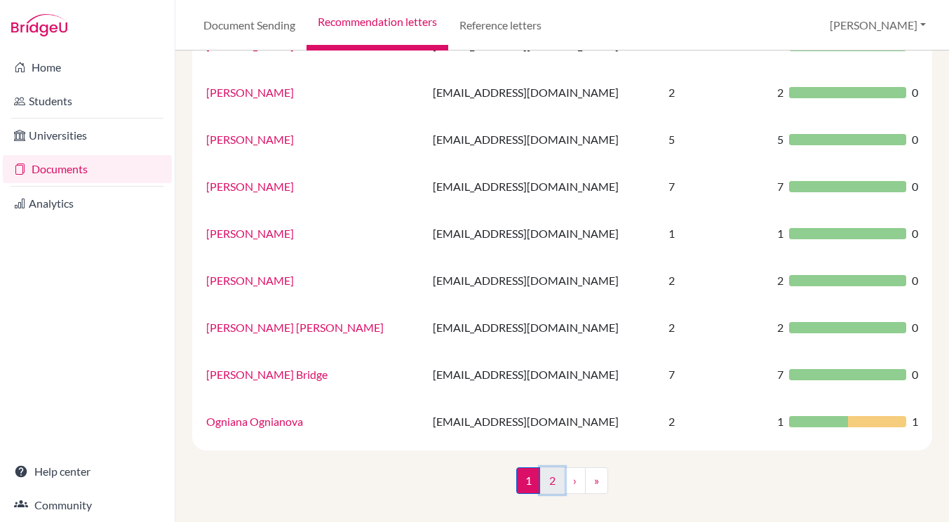
click at [561, 481] on link "2" at bounding box center [552, 480] width 25 height 27
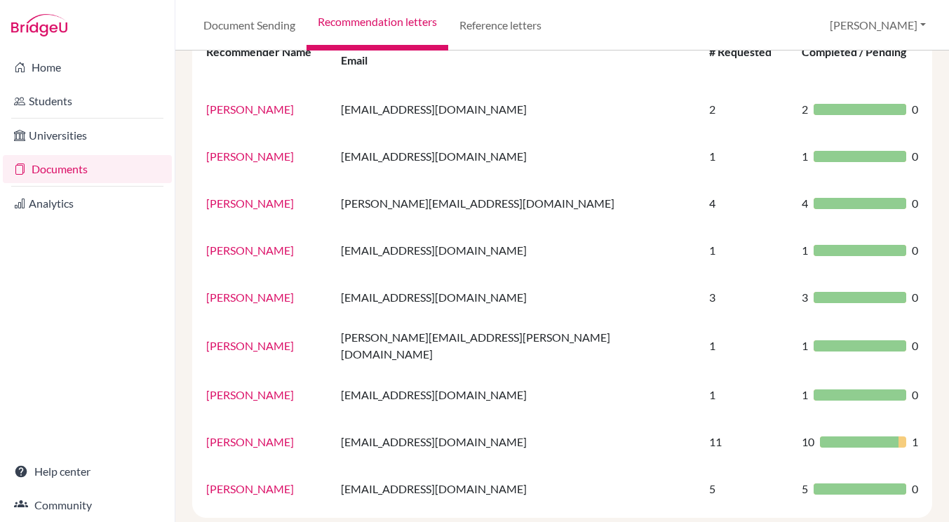
scroll to position [175, 0]
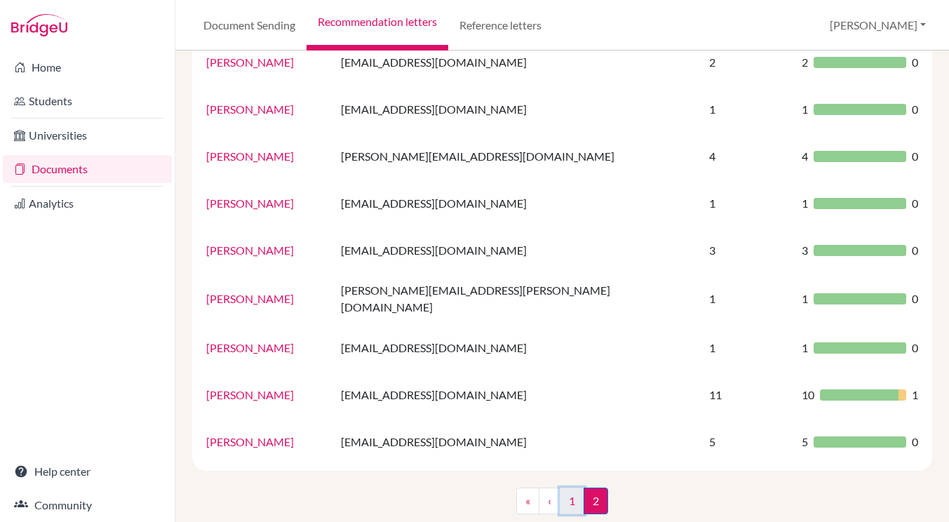
click at [567, 488] on link "1" at bounding box center [572, 501] width 25 height 27
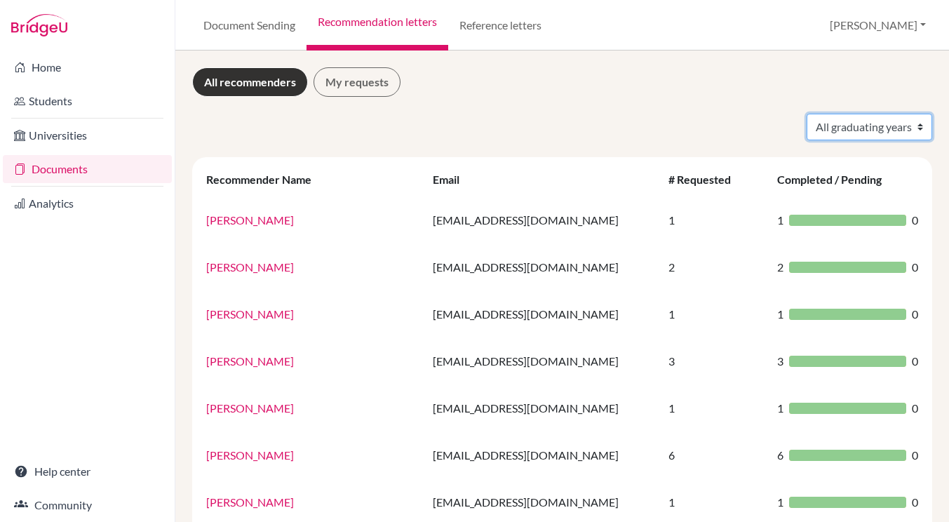
click at [852, 130] on select "All graduating years 2020 2021 2022 2023 2024 2025" at bounding box center [870, 127] width 126 height 27
select select "2025"
click at [807, 114] on select "All graduating years 2020 2021 2022 2023 2024 2025" at bounding box center [870, 127] width 126 height 27
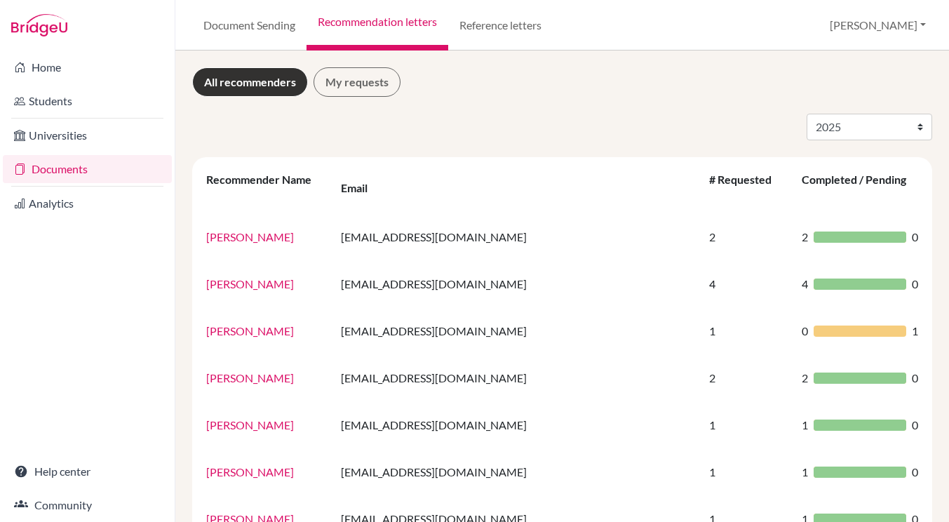
select select "2025"
click at [352, 90] on link "My requests" at bounding box center [357, 81] width 87 height 29
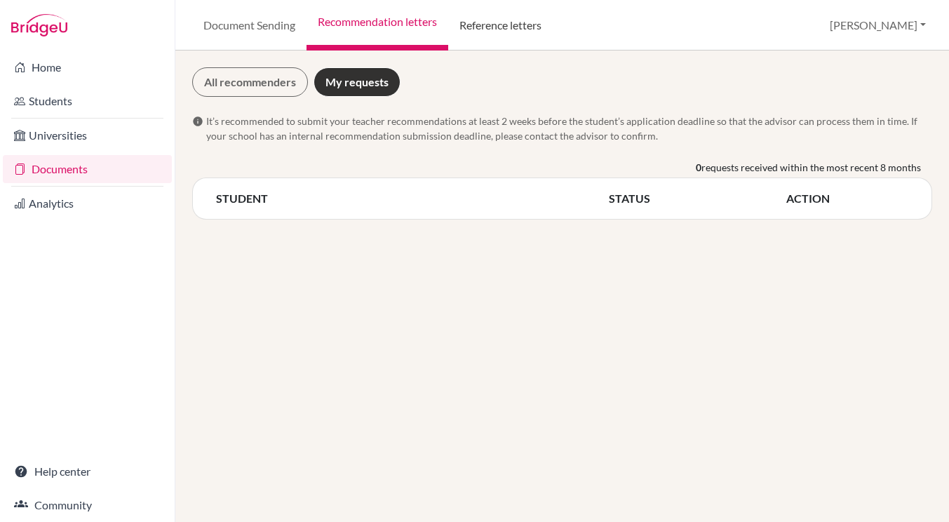
click at [479, 27] on link "Reference letters" at bounding box center [500, 25] width 105 height 51
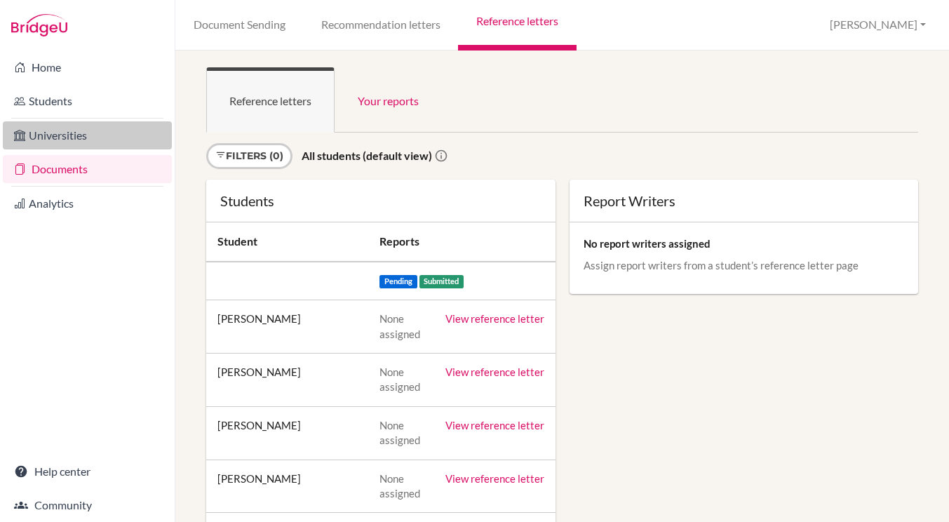
click at [72, 139] on link "Universities" at bounding box center [87, 135] width 169 height 28
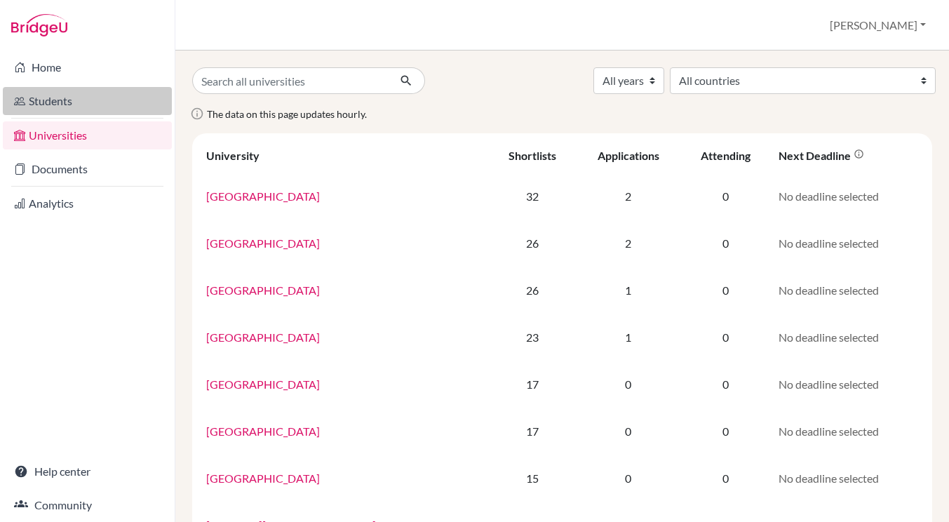
click at [51, 109] on link "Students" at bounding box center [87, 101] width 169 height 28
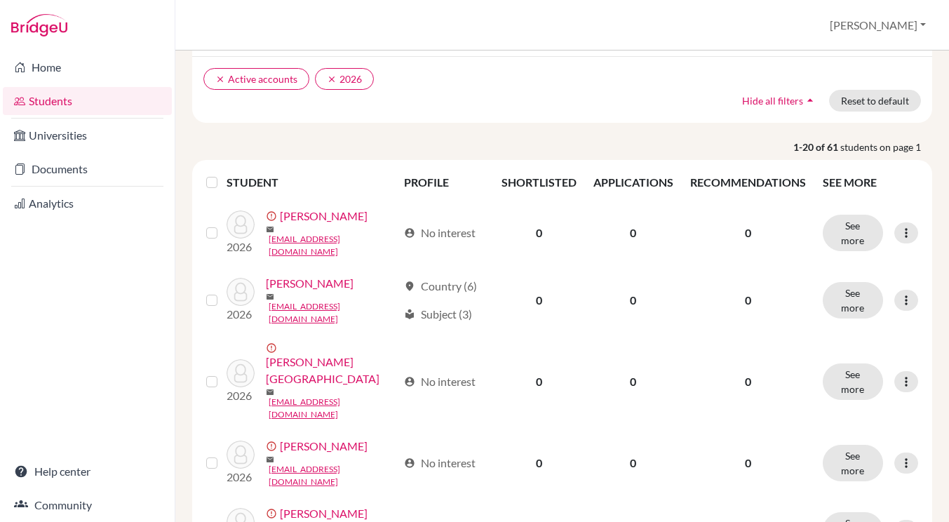
scroll to position [104, 0]
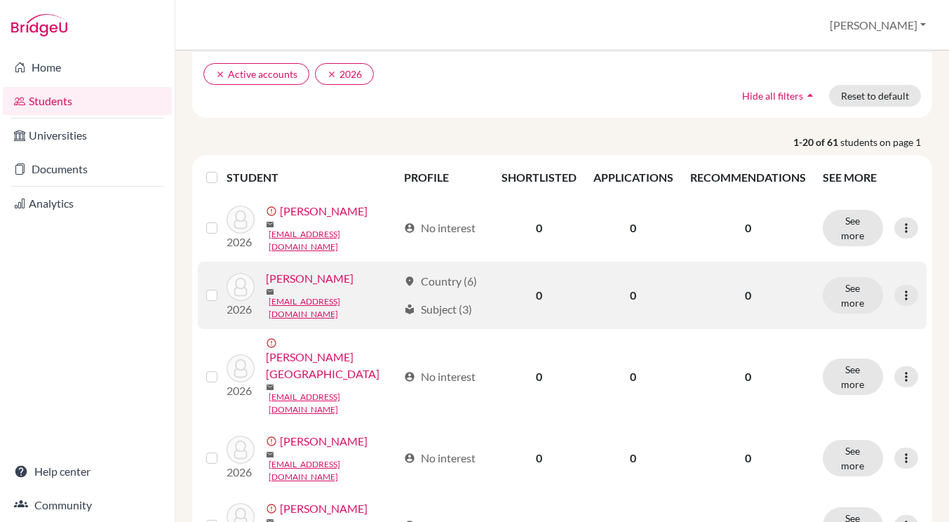
click at [289, 283] on link "[PERSON_NAME]" at bounding box center [310, 278] width 88 height 17
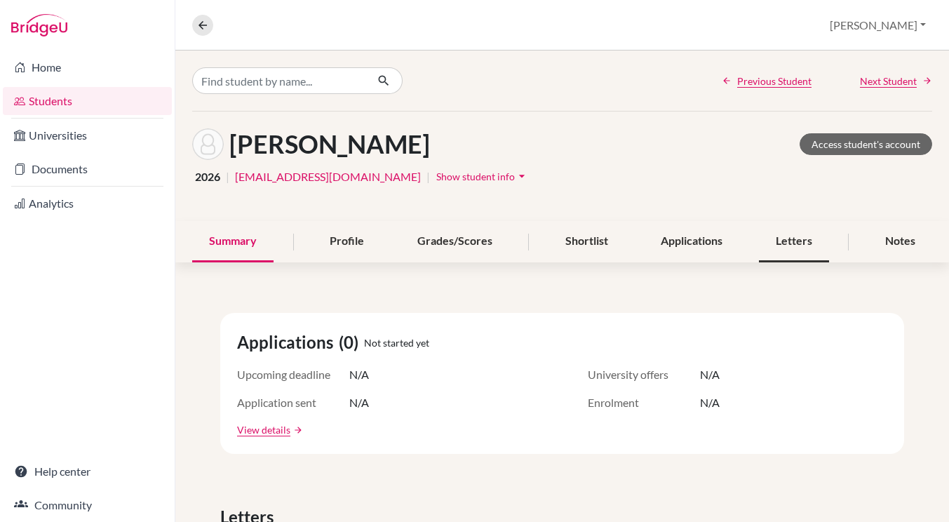
click at [769, 239] on div "Letters" at bounding box center [794, 241] width 70 height 41
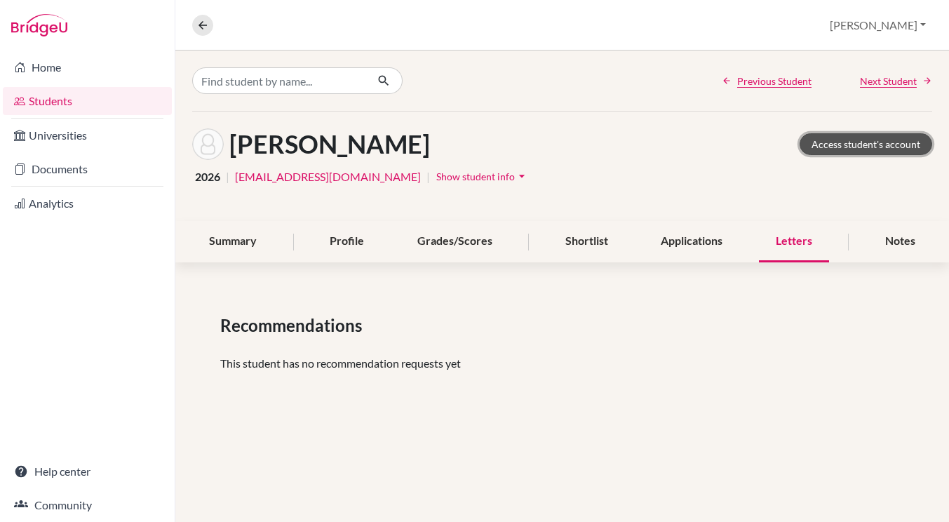
click at [850, 142] on link "Access student's account" at bounding box center [866, 144] width 133 height 22
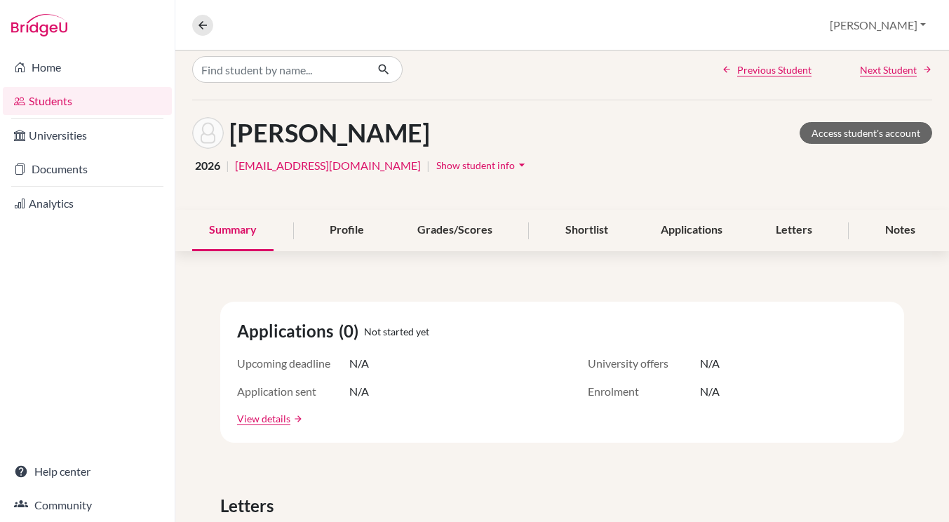
scroll to position [44, 0]
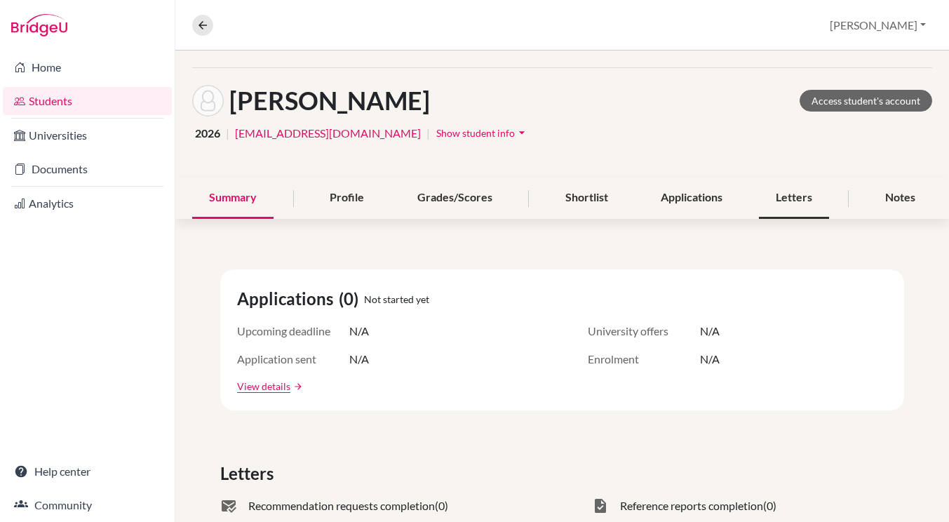
click at [791, 203] on div "Letters" at bounding box center [794, 198] width 70 height 41
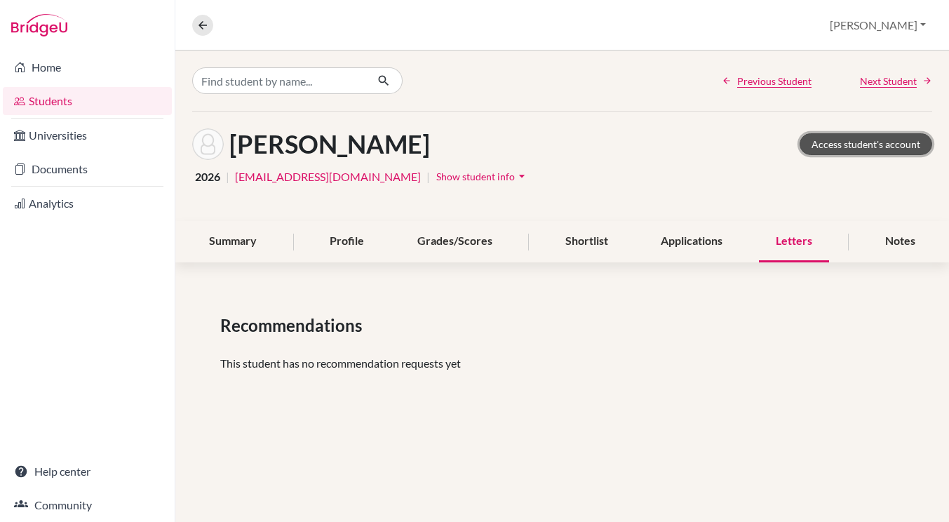
click at [832, 153] on link "Access student's account" at bounding box center [866, 144] width 133 height 22
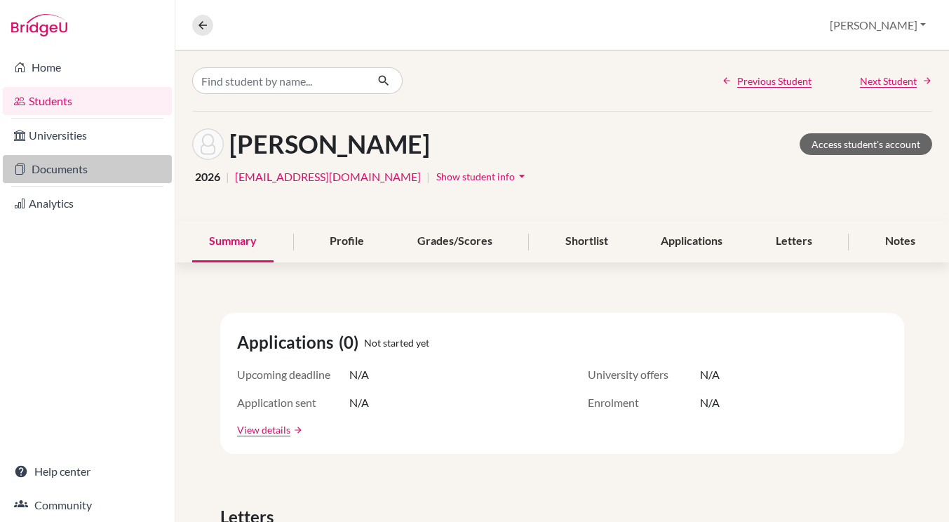
click at [67, 168] on link "Documents" at bounding box center [87, 169] width 169 height 28
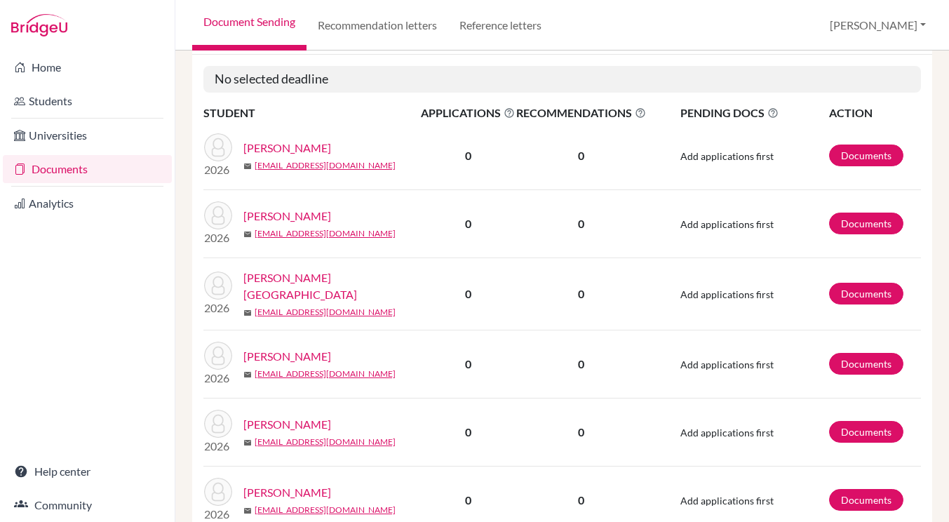
scroll to position [265, 0]
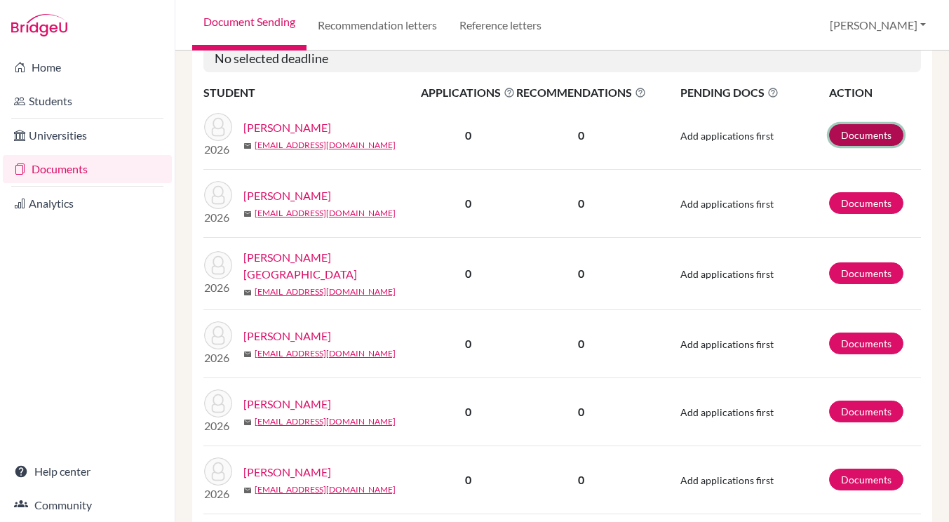
click at [846, 133] on link "Documents" at bounding box center [866, 135] width 74 height 22
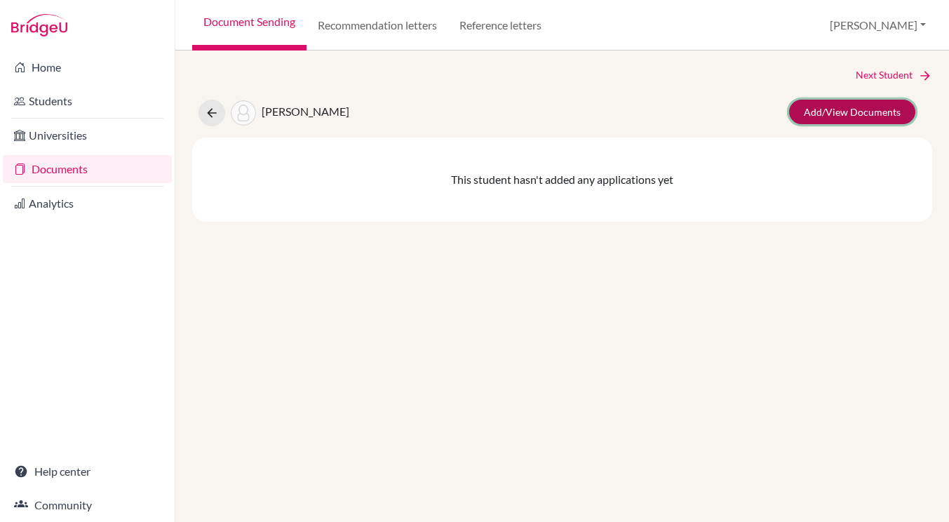
click at [838, 120] on link "Add/View Documents" at bounding box center [852, 112] width 126 height 25
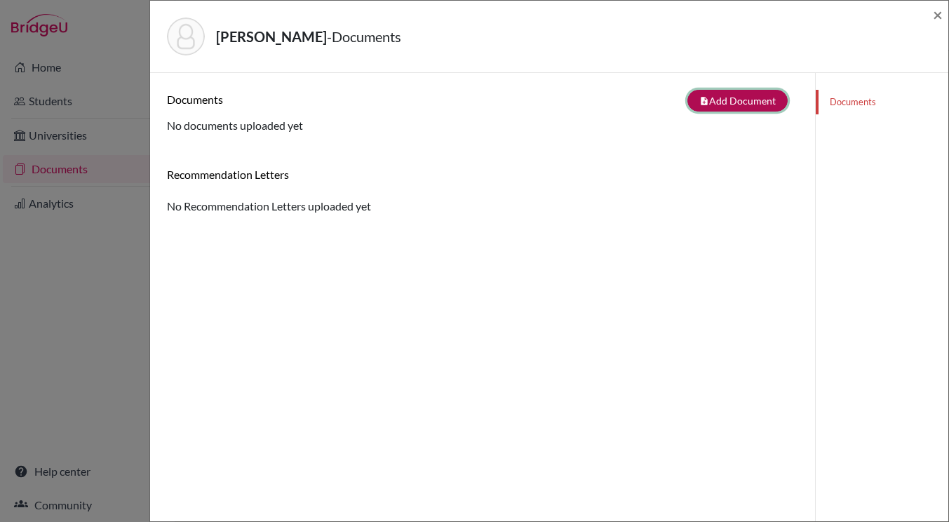
click at [747, 104] on button "note_add Add Document" at bounding box center [738, 101] width 100 height 22
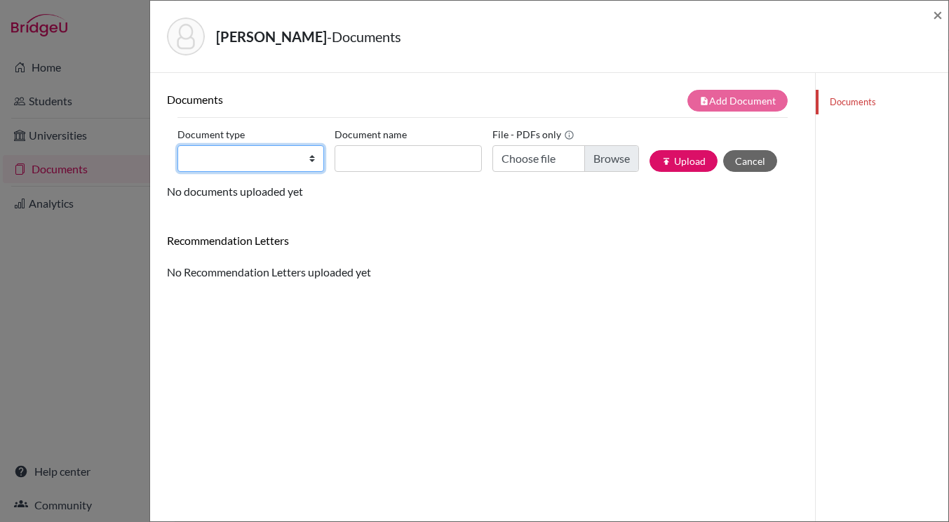
click at [313, 156] on select "Change explanation for Common App reports Counselor recommendation Internationa…" at bounding box center [251, 158] width 147 height 27
select select "5"
click at [178, 145] on select "Change explanation for Common App reports Counselor recommendation Internationa…" at bounding box center [251, 158] width 147 height 27
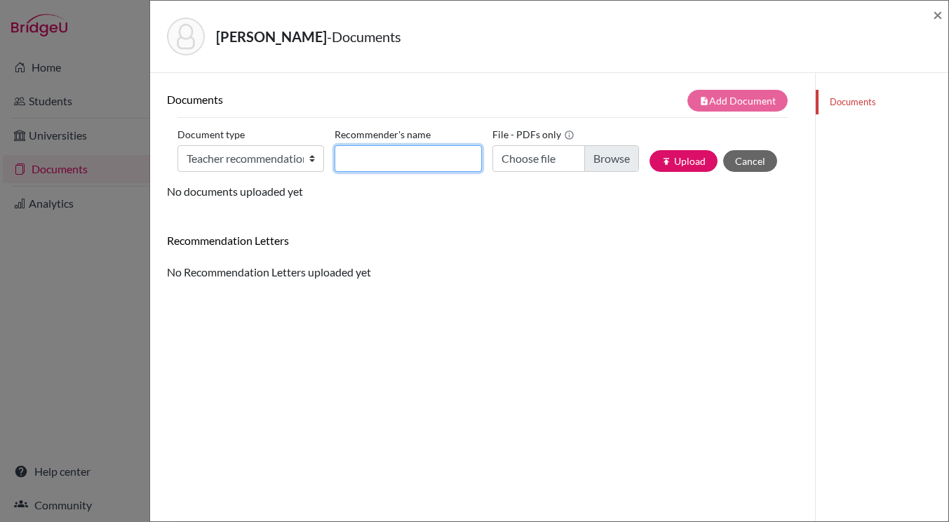
click at [427, 168] on input "Recommender's name" at bounding box center [408, 158] width 147 height 27
click at [751, 155] on button "Cancel" at bounding box center [750, 161] width 54 height 22
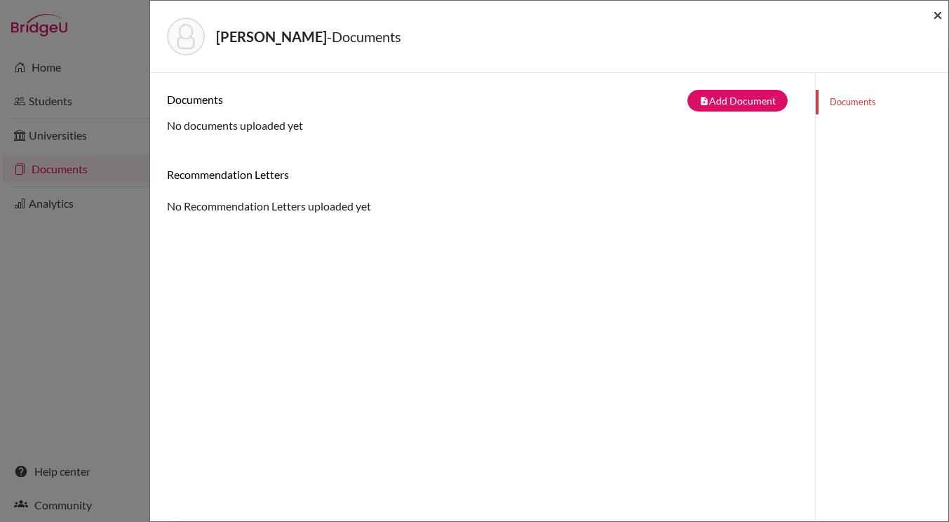
click at [934, 16] on span "×" at bounding box center [938, 14] width 10 height 20
